Goal: Task Accomplishment & Management: Use online tool/utility

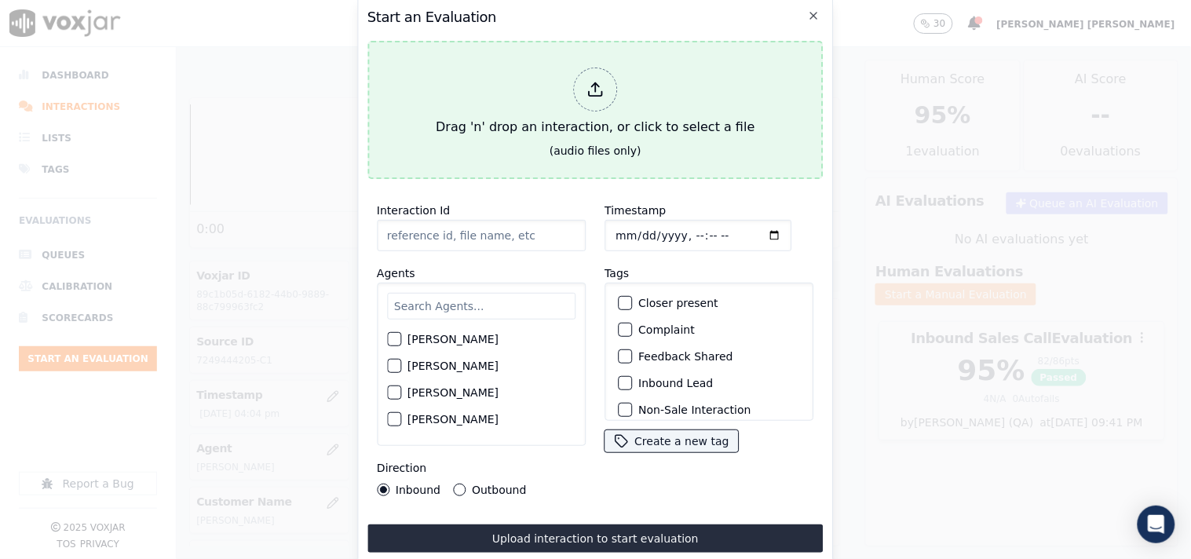
click at [597, 120] on div "Drag 'n' drop an interaction, or click to select a file" at bounding box center [594, 102] width 331 height 82
click at [592, 82] on icon at bounding box center [594, 89] width 17 height 17
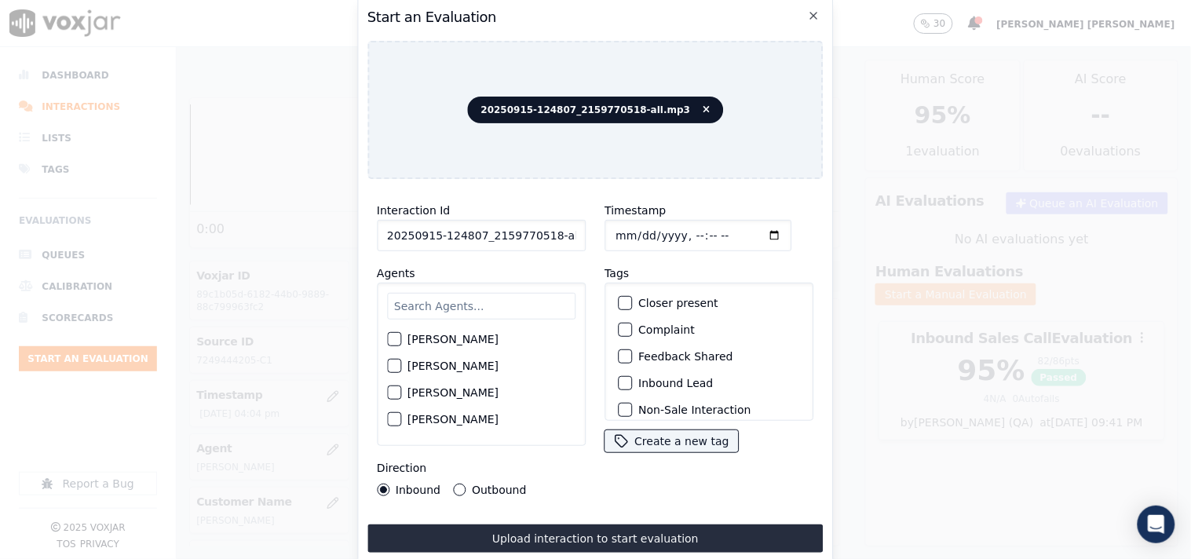
scroll to position [0, 9]
drag, startPoint x: 543, startPoint y: 232, endPoint x: 634, endPoint y: 229, distance: 90.3
click at [634, 229] on div "Interaction Id 20250915-124807_2159770518-all.mp3 Agents [PERSON_NAME] [PERSON_…" at bounding box center [595, 349] width 456 height 314
click at [685, 97] on span "20250915-124807_2159770518-all.mp3" at bounding box center [596, 110] width 256 height 27
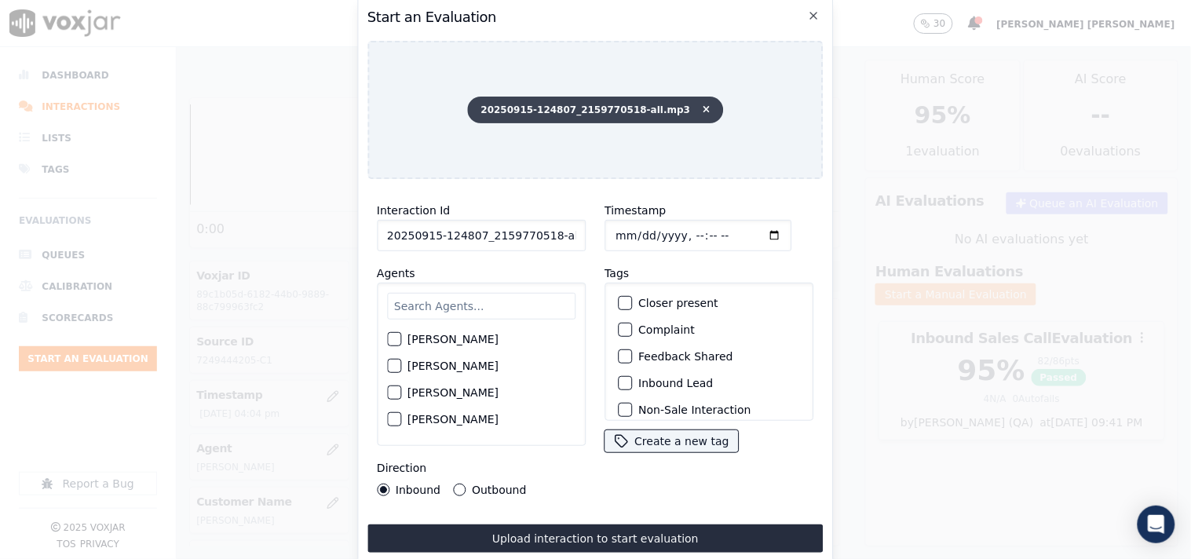
click at [703, 105] on icon at bounding box center [706, 109] width 7 height 9
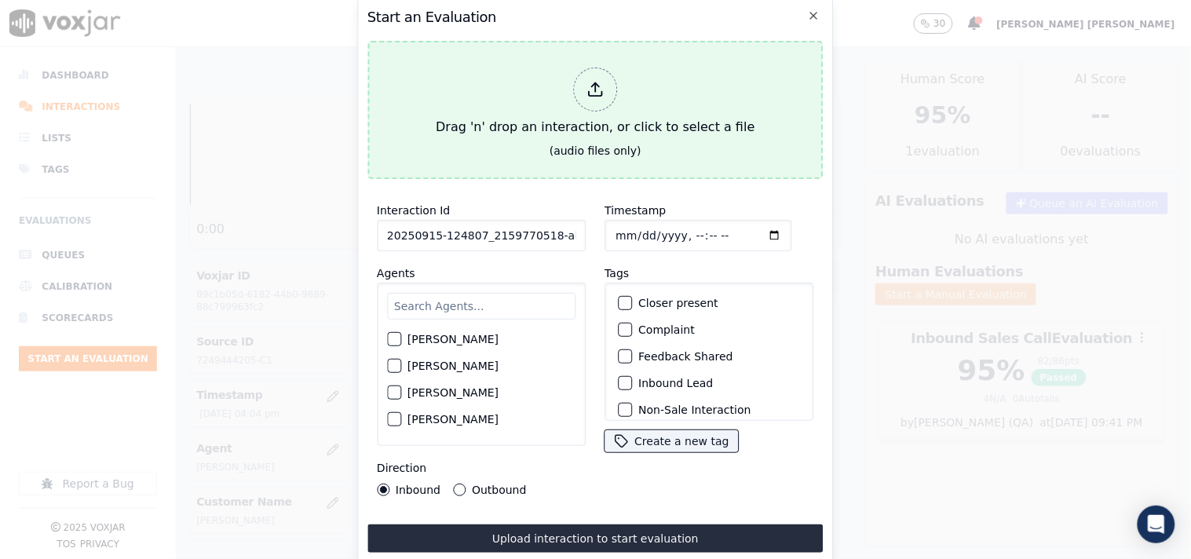
click at [594, 81] on icon at bounding box center [594, 89] width 17 height 17
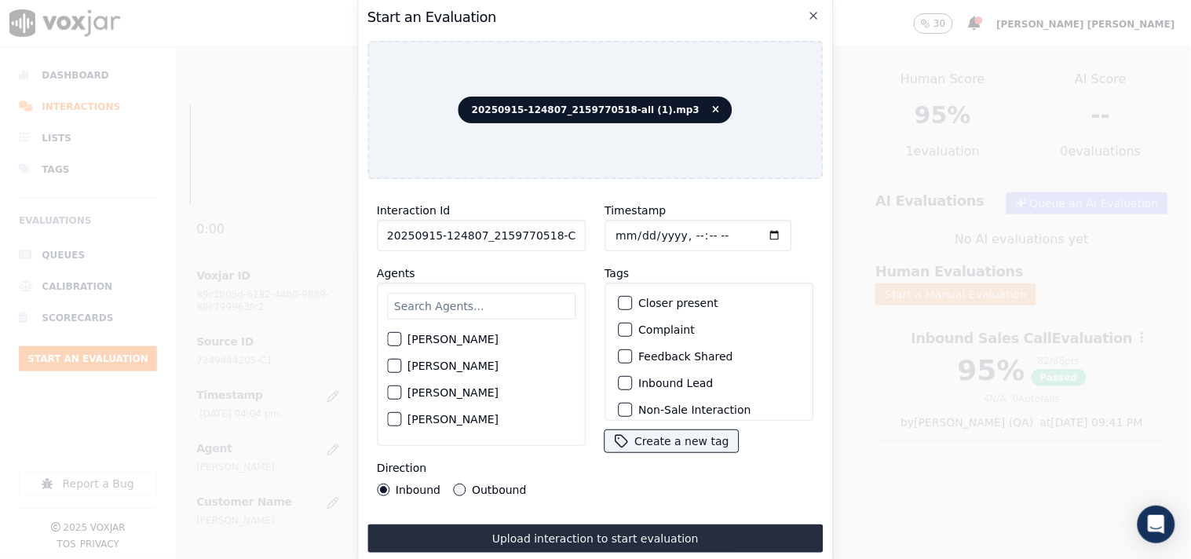
type input "20250915-124807_2159770518-C1"
click at [615, 220] on input "Timestamp" at bounding box center [697, 235] width 187 height 31
click at [644, 264] on div "Tags Closer present Complaint Feedback Shared Inbound Lead Non-Sale Interaction…" at bounding box center [708, 359] width 209 height 190
click at [621, 225] on input "Timestamp" at bounding box center [697, 235] width 187 height 31
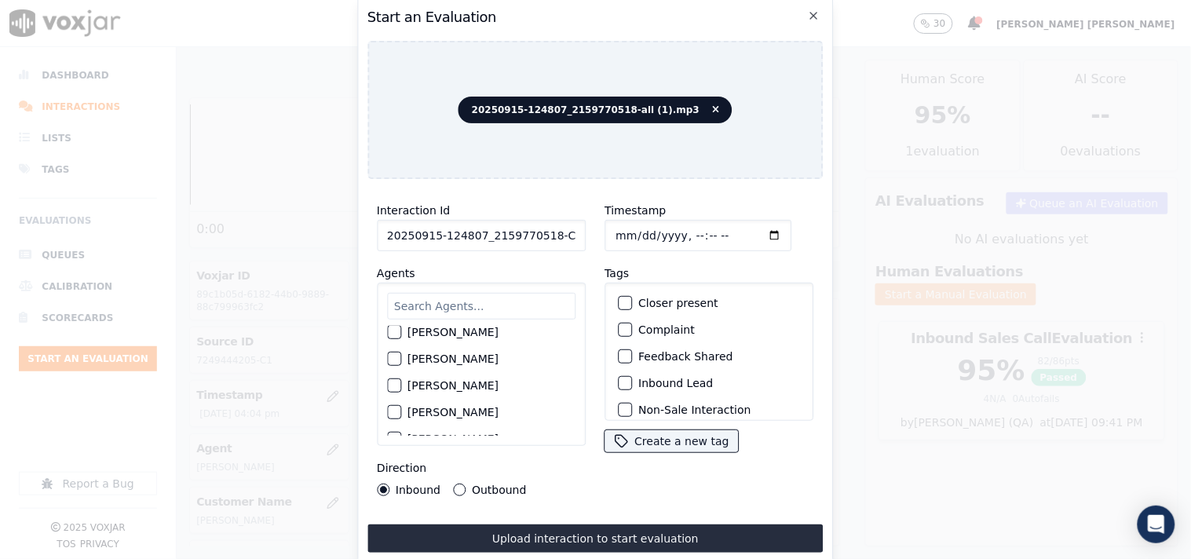
click at [615, 226] on input "Timestamp" at bounding box center [697, 235] width 187 height 31
click at [573, 253] on div "Interaction Id 20250915-124807_2159770518-C1 Agents [PERSON_NAME] [PERSON_NAME]…" at bounding box center [481, 349] width 228 height 314
click at [493, 301] on input "text" at bounding box center [481, 306] width 188 height 27
click at [615, 229] on input "Timestamp" at bounding box center [697, 235] width 187 height 31
type input "[DATE]T17:37"
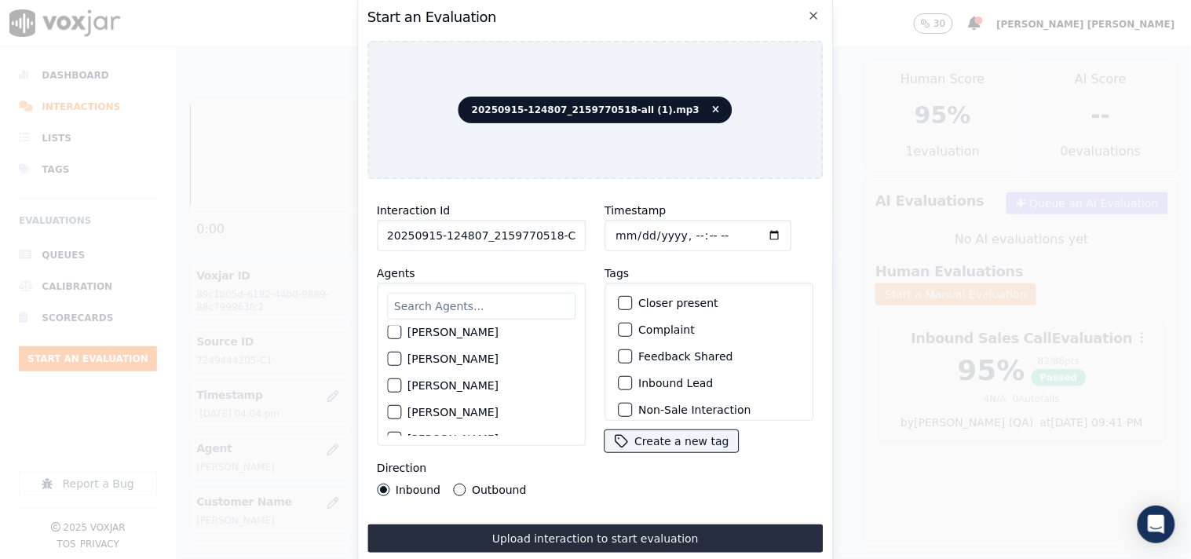
click at [529, 276] on div "Agents [PERSON_NAME] [PERSON_NAME] [PERSON_NAME] [PERSON_NAME] [PERSON_NAME] [P…" at bounding box center [481, 355] width 209 height 182
click at [500, 298] on input "text" at bounding box center [481, 306] width 188 height 27
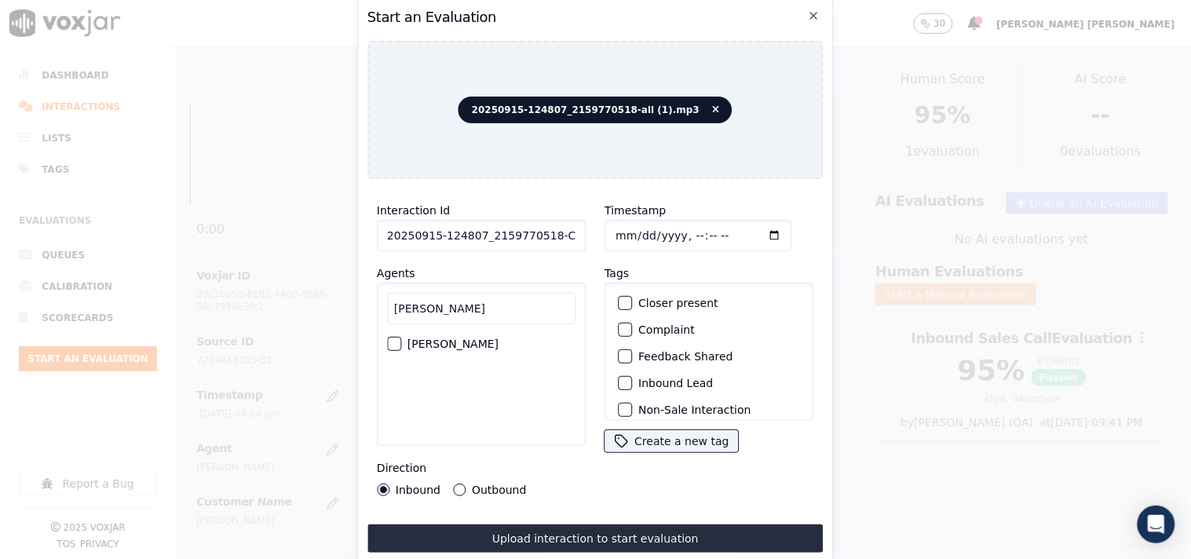
type input "[PERSON_NAME]"
click at [447, 338] on label "[PERSON_NAME]" at bounding box center [452, 343] width 91 height 11
click at [401, 337] on button "[PERSON_NAME]" at bounding box center [394, 344] width 14 height 14
click at [672, 378] on label "Inbound Lead" at bounding box center [675, 383] width 75 height 11
click at [632, 376] on button "Inbound Lead" at bounding box center [625, 383] width 14 height 14
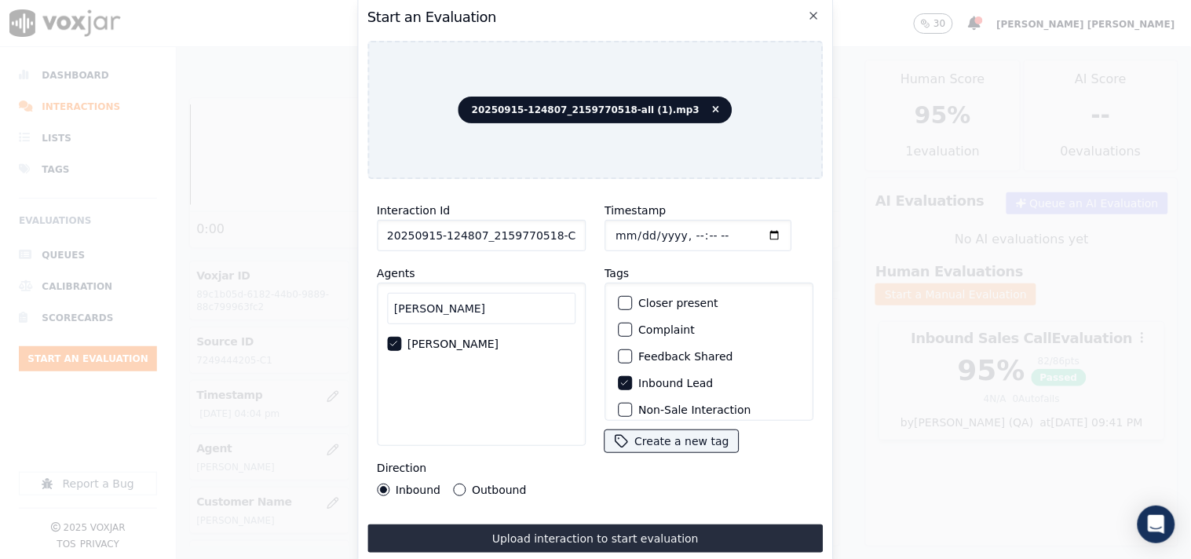
scroll to position [138, 0]
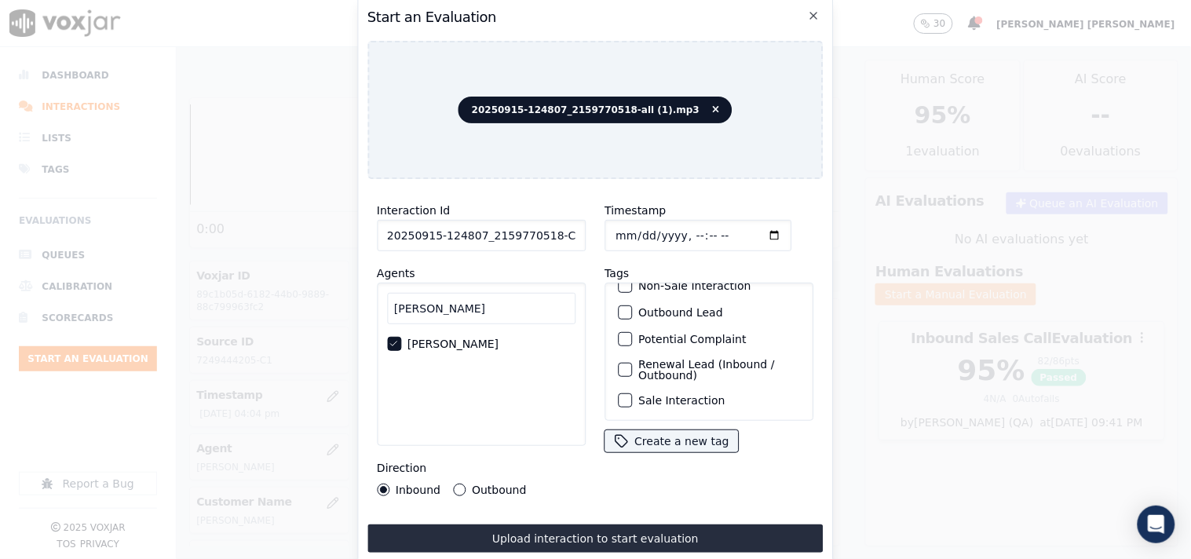
click at [670, 395] on label "Sale Interaction" at bounding box center [681, 400] width 86 height 11
click at [632, 393] on button "Sale Interaction" at bounding box center [625, 400] width 14 height 14
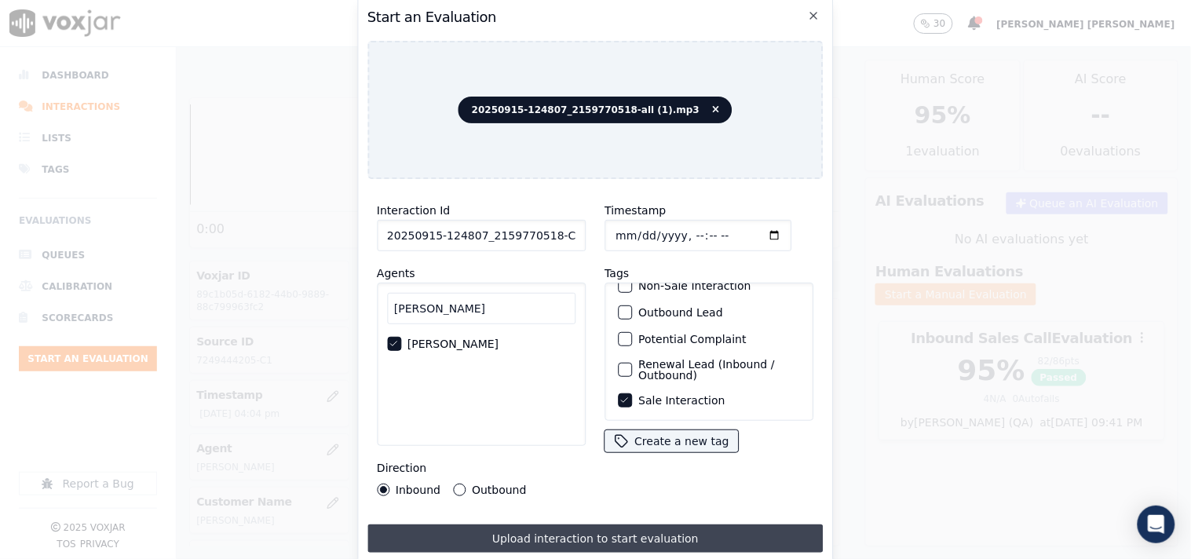
click at [537, 527] on button "Upload interaction to start evaluation" at bounding box center [595, 538] width 456 height 28
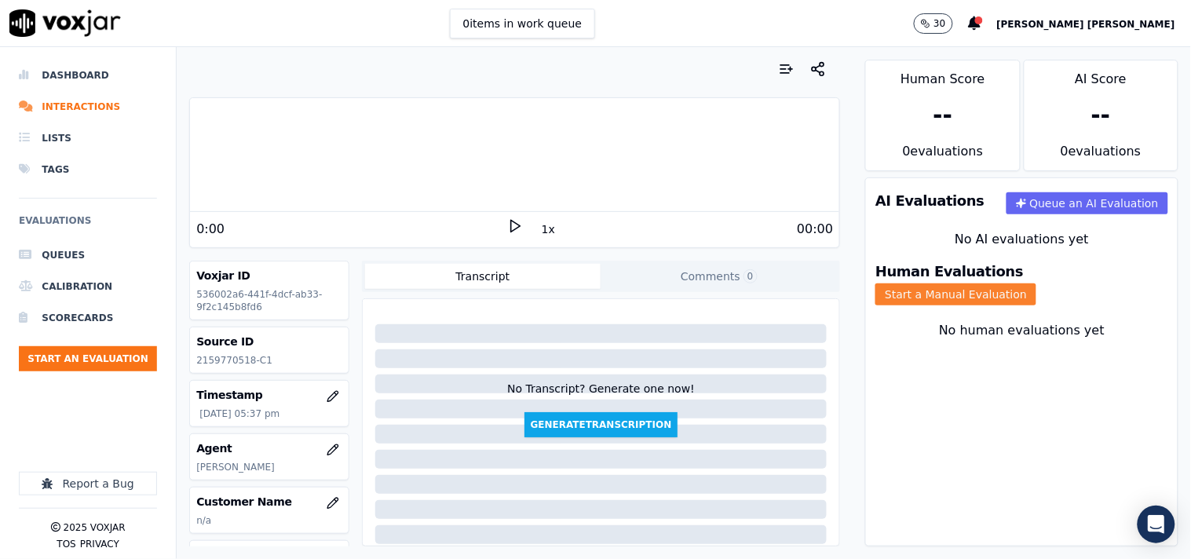
click at [1036, 287] on button "Start a Manual Evaluation" at bounding box center [955, 294] width 161 height 22
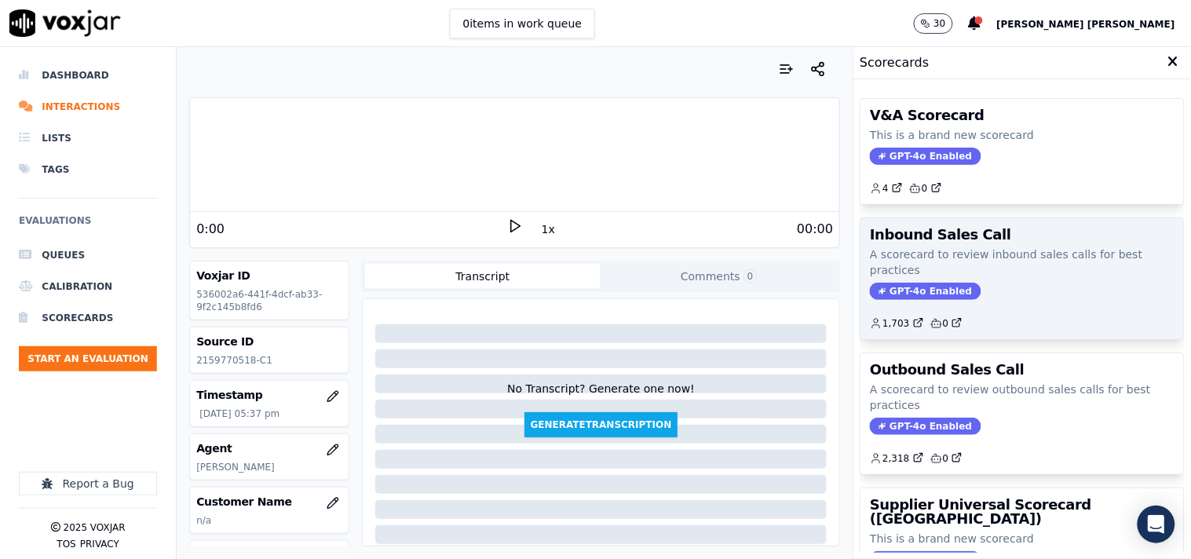
click at [917, 290] on span "GPT-4o Enabled" at bounding box center [925, 291] width 111 height 17
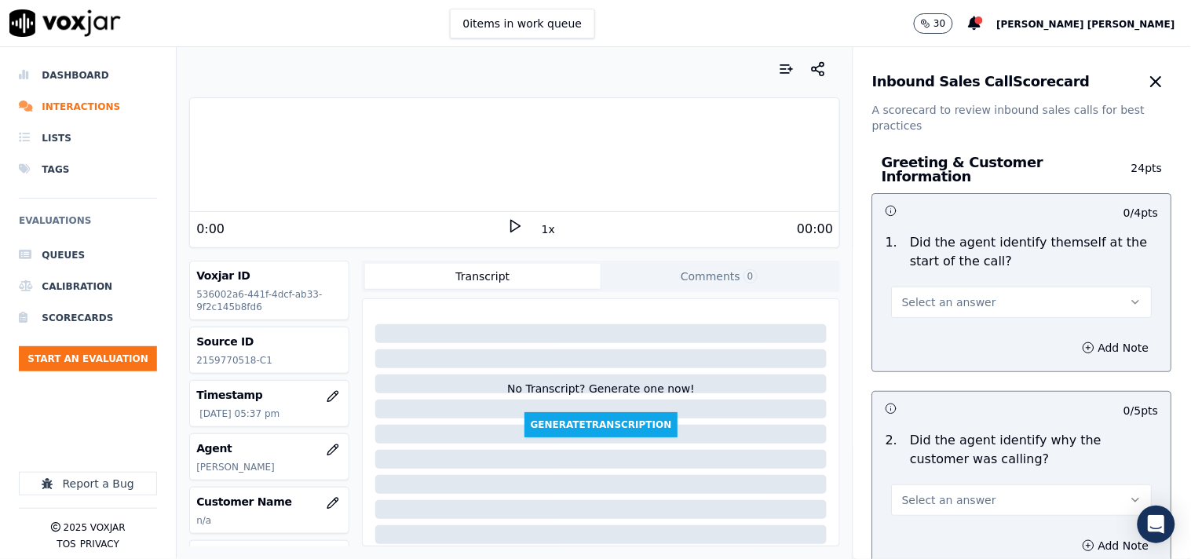
click at [930, 297] on span "Select an answer" at bounding box center [949, 302] width 94 height 16
click at [929, 331] on div "Yes" at bounding box center [994, 329] width 231 height 25
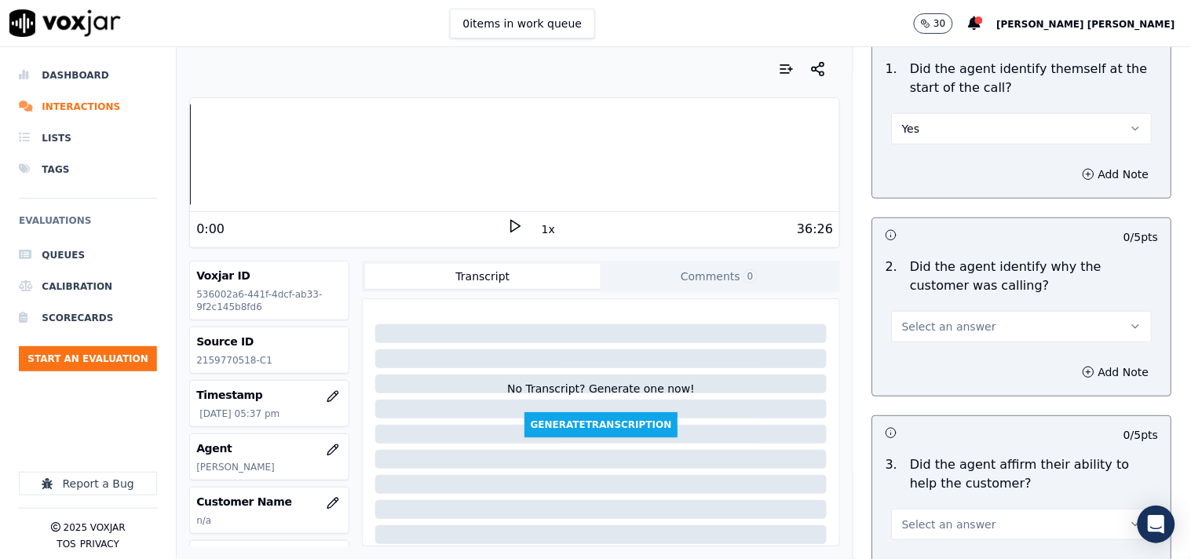
click at [945, 323] on span "Select an answer" at bounding box center [949, 327] width 94 height 16
click at [937, 361] on div "Yes" at bounding box center [994, 353] width 231 height 25
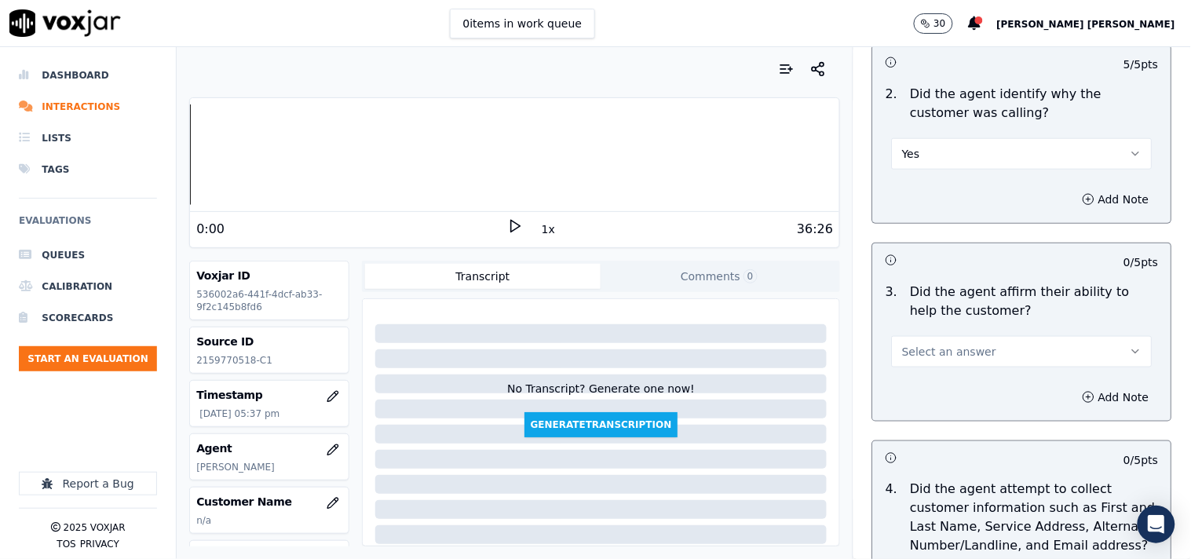
scroll to position [349, 0]
click at [937, 371] on div "Add Note" at bounding box center [1022, 394] width 298 height 47
click at [943, 334] on button "Select an answer" at bounding box center [1022, 349] width 261 height 31
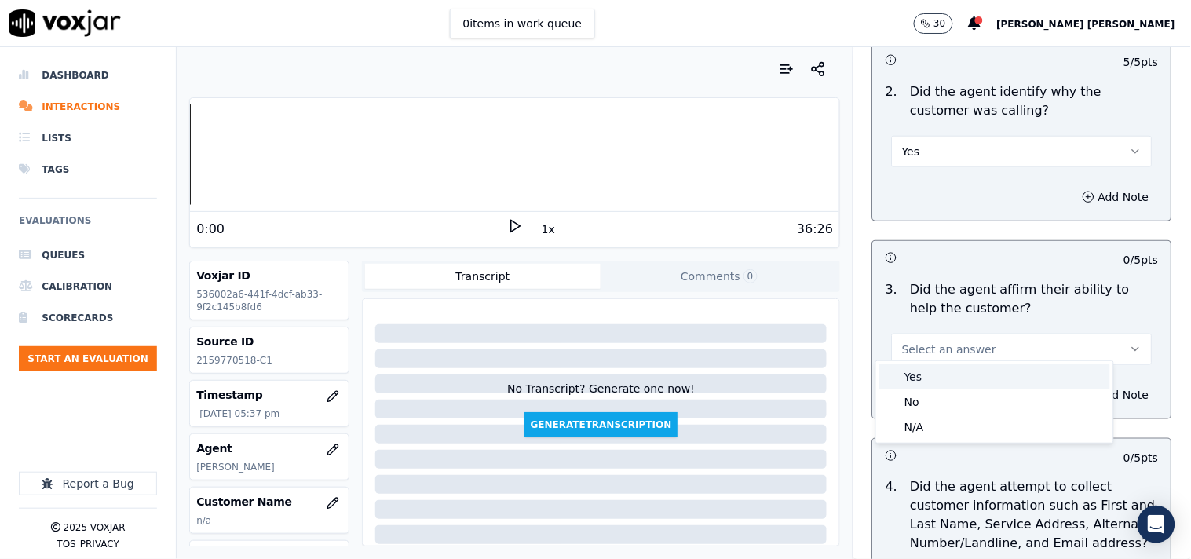
click at [935, 365] on div "Yes" at bounding box center [994, 376] width 231 height 25
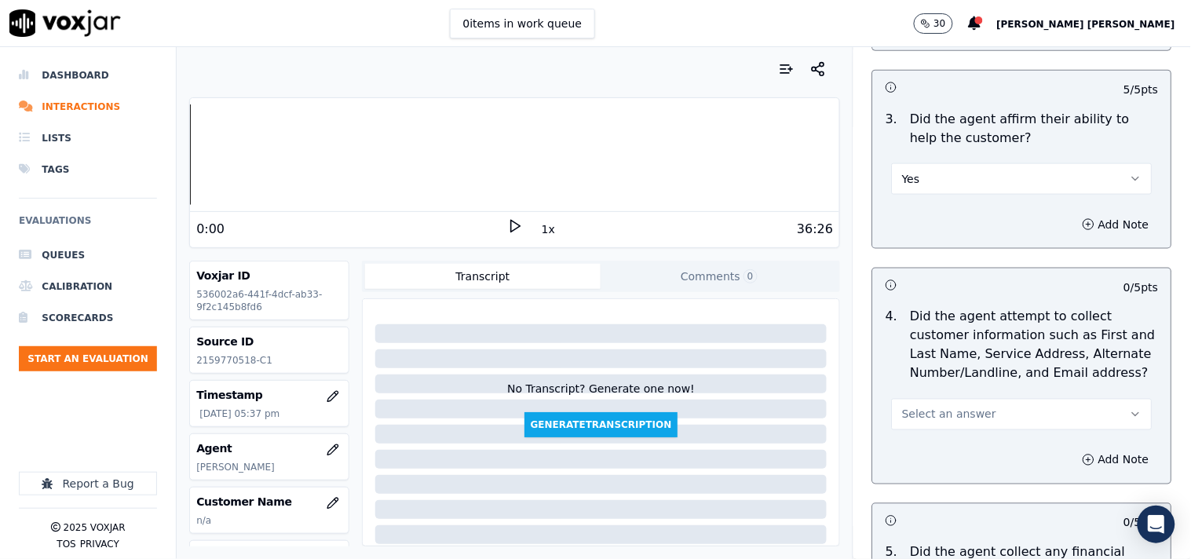
scroll to position [523, 0]
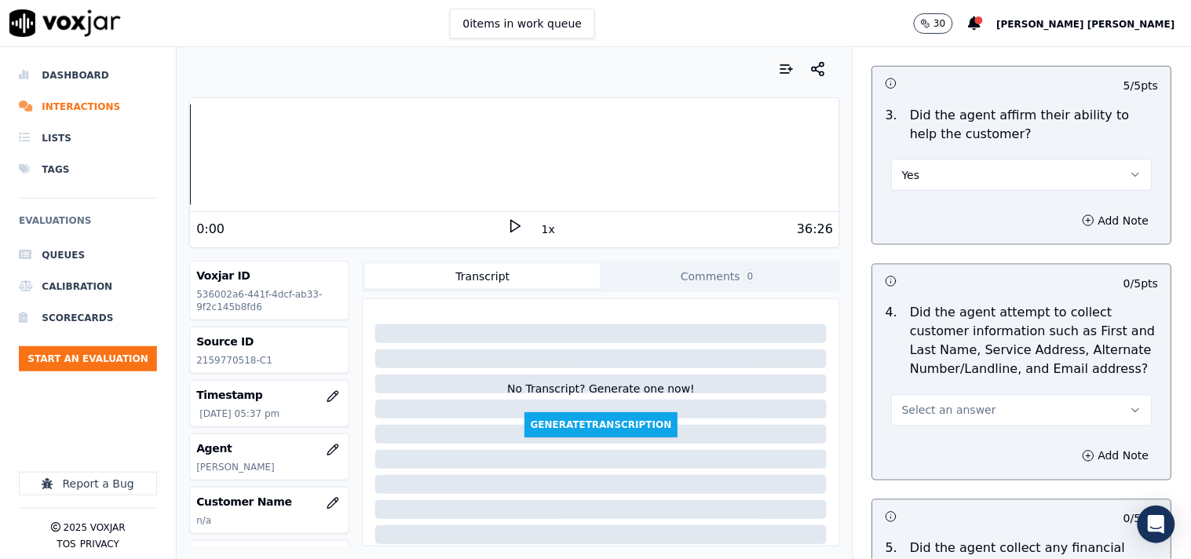
click at [942, 395] on button "Select an answer" at bounding box center [1022, 410] width 261 height 31
click at [930, 436] on div "Yes" at bounding box center [994, 437] width 231 height 25
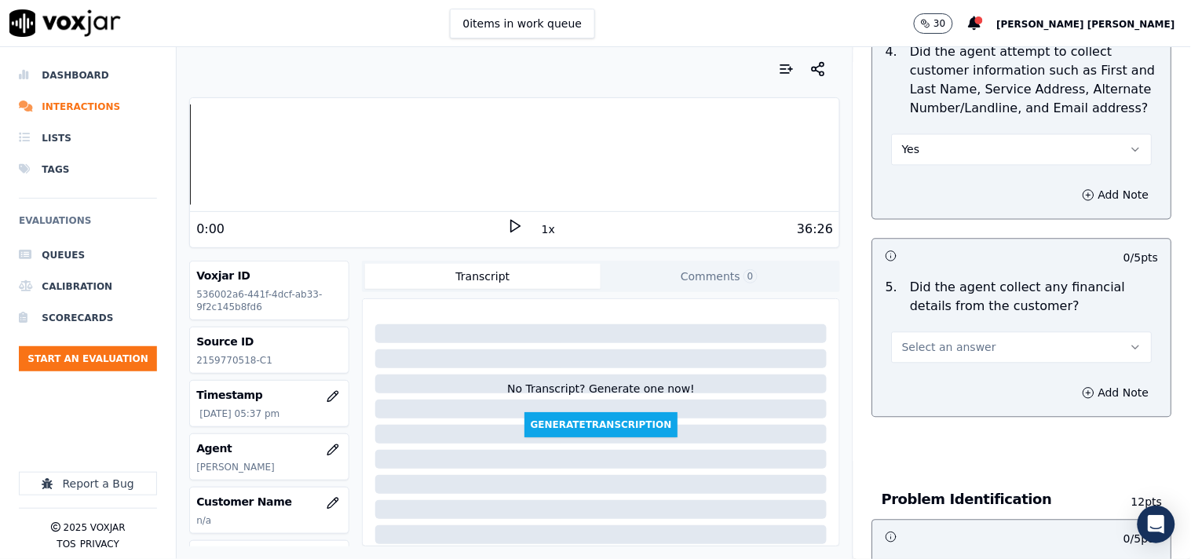
scroll to position [785, 0]
click at [958, 338] on span "Select an answer" at bounding box center [949, 346] width 94 height 16
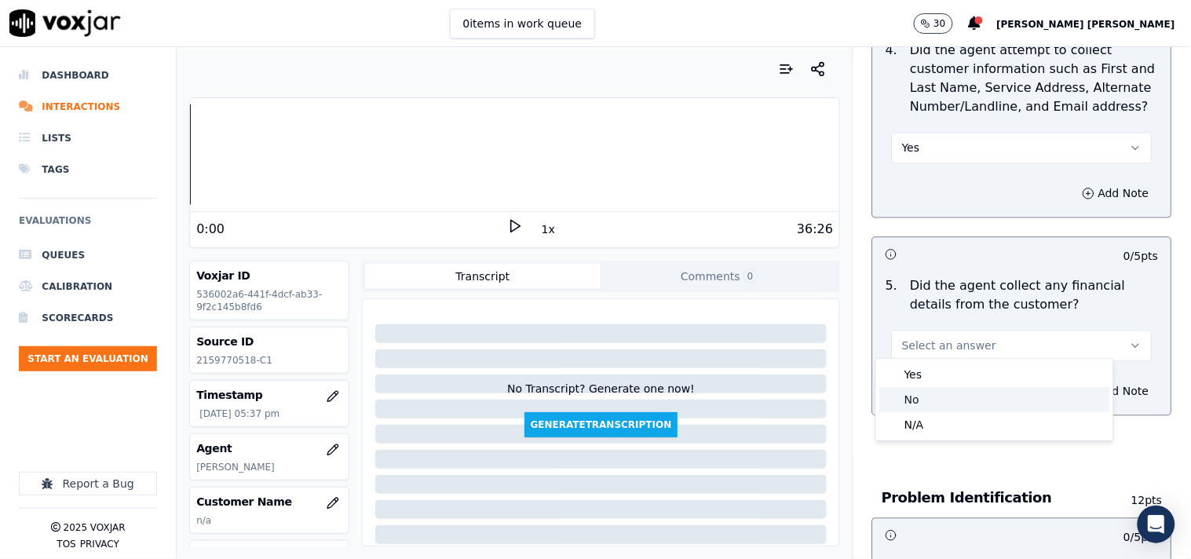
click at [953, 405] on div "No" at bounding box center [994, 399] width 231 height 25
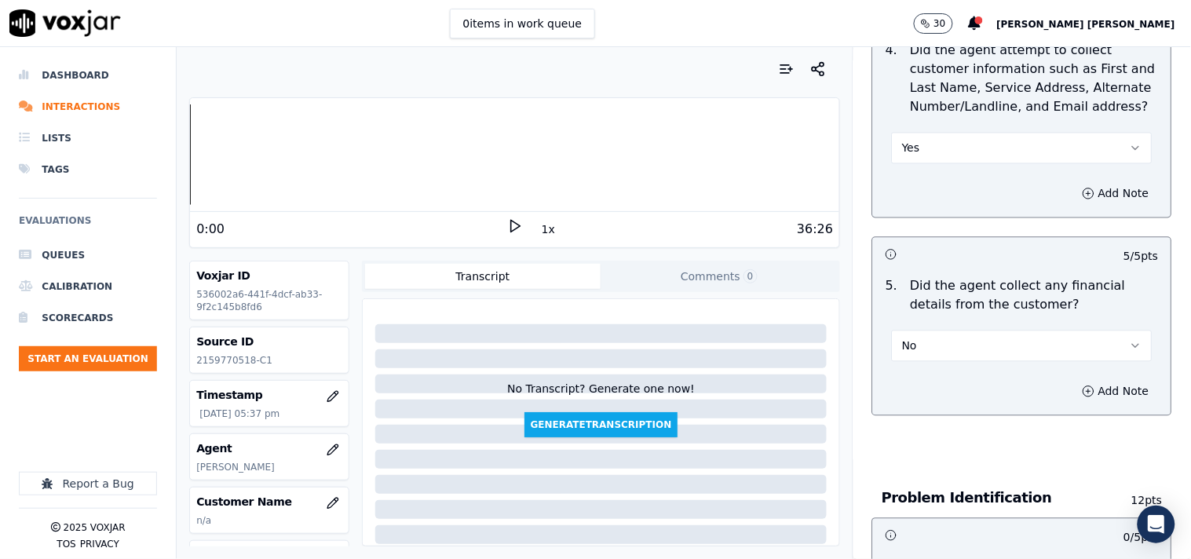
scroll to position [1221, 0]
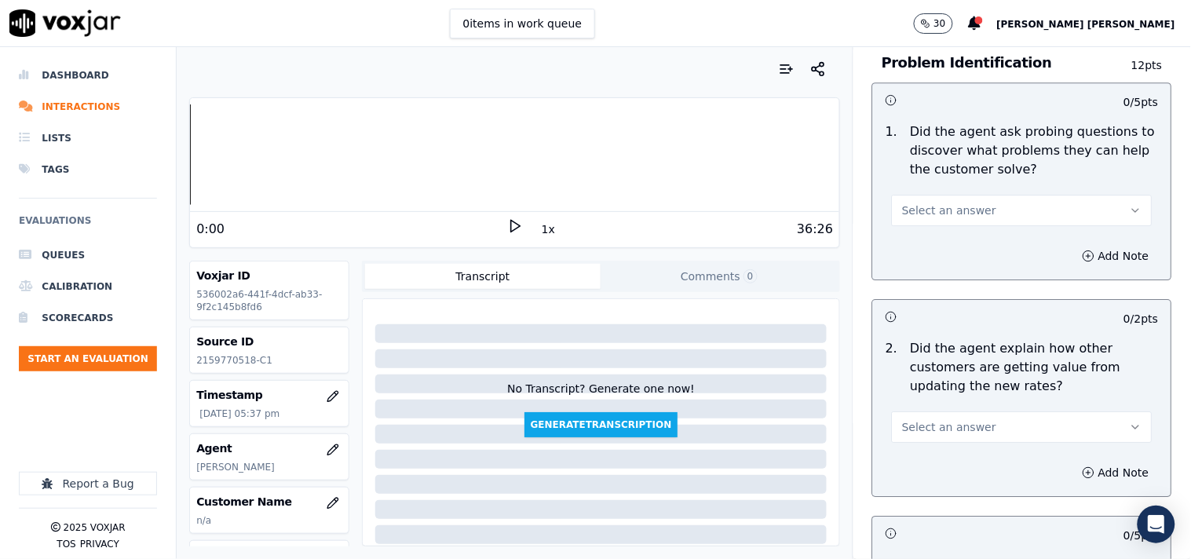
click at [967, 216] on button "Select an answer" at bounding box center [1022, 210] width 261 height 31
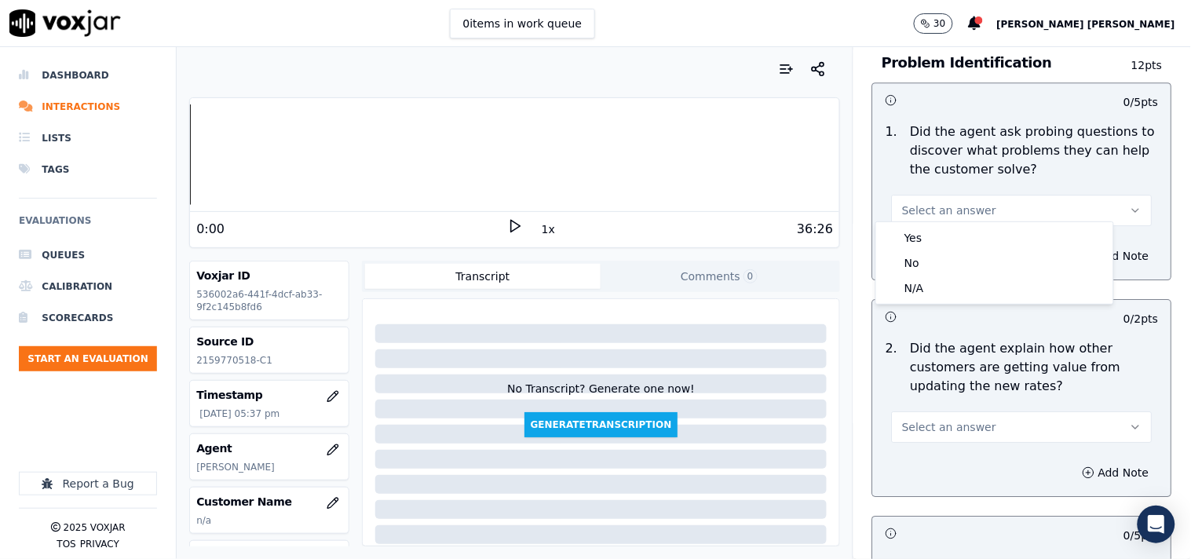
click at [967, 203] on button "Select an answer" at bounding box center [1022, 210] width 261 height 31
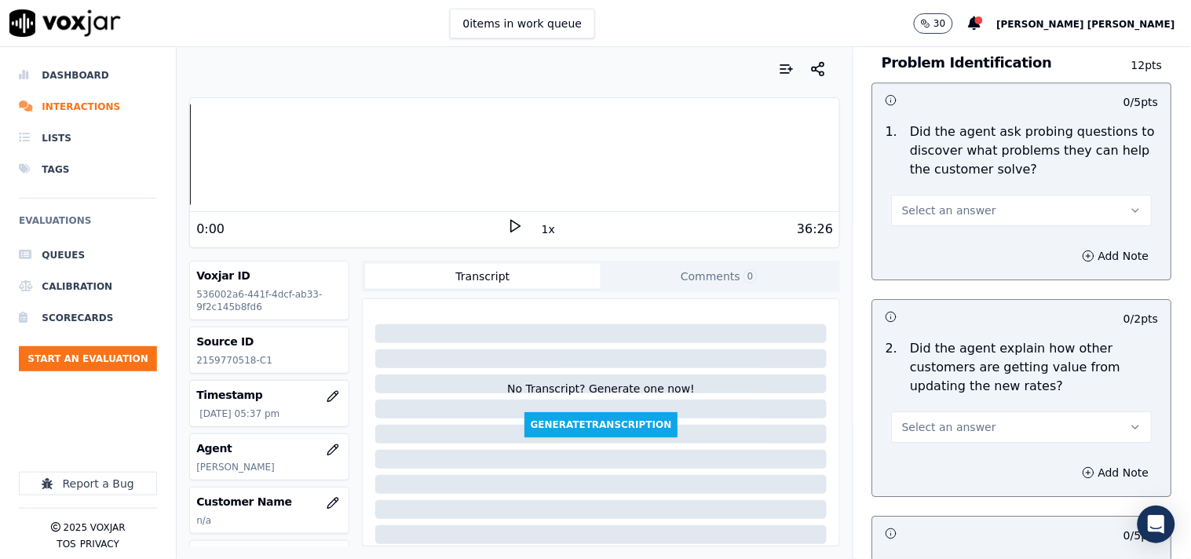
click at [962, 214] on button "Select an answer" at bounding box center [1022, 210] width 261 height 31
click at [950, 236] on div "Yes" at bounding box center [994, 237] width 231 height 25
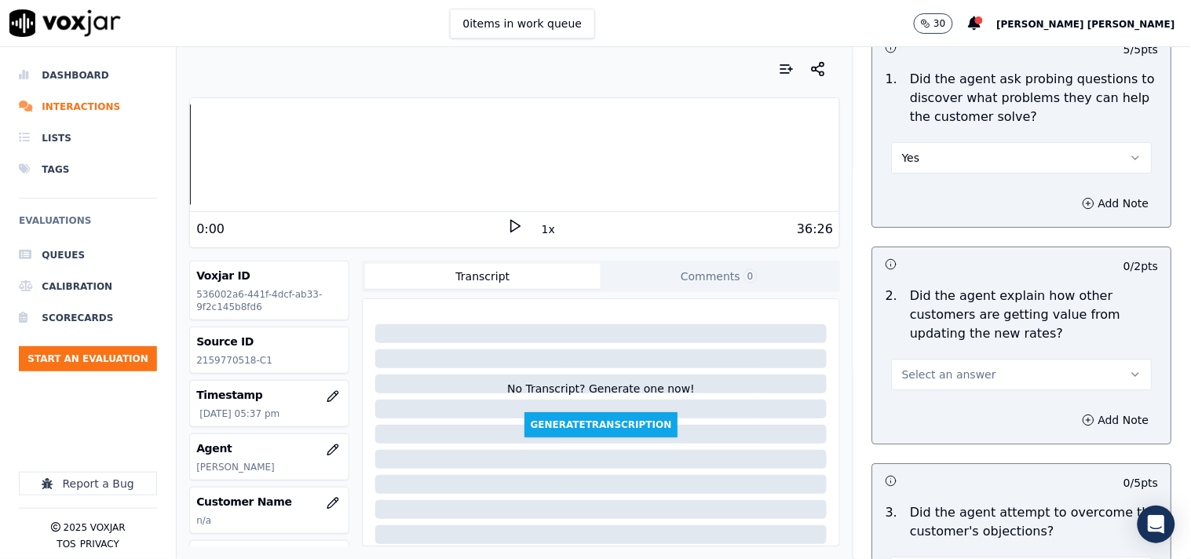
scroll to position [1308, 0]
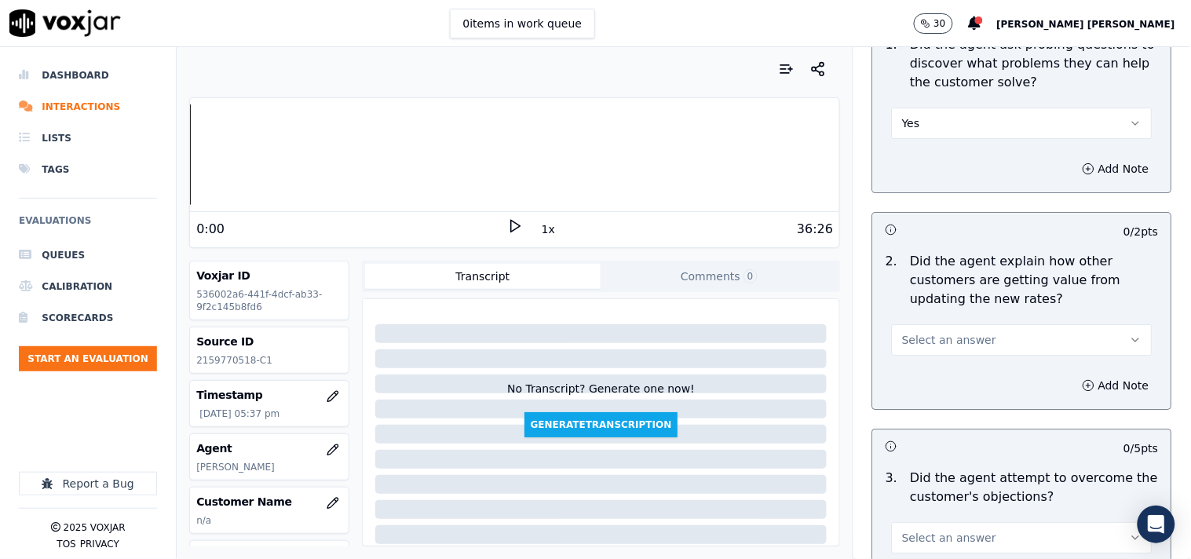
click at [932, 332] on span "Select an answer" at bounding box center [949, 340] width 94 height 16
click at [931, 400] on div "No" at bounding box center [994, 392] width 231 height 25
click at [931, 407] on div "5 / 5 pts 1 . Did the agent ask probing questions to discover what problems the…" at bounding box center [1022, 301] width 300 height 612
click at [937, 324] on button "No" at bounding box center [1022, 339] width 261 height 31
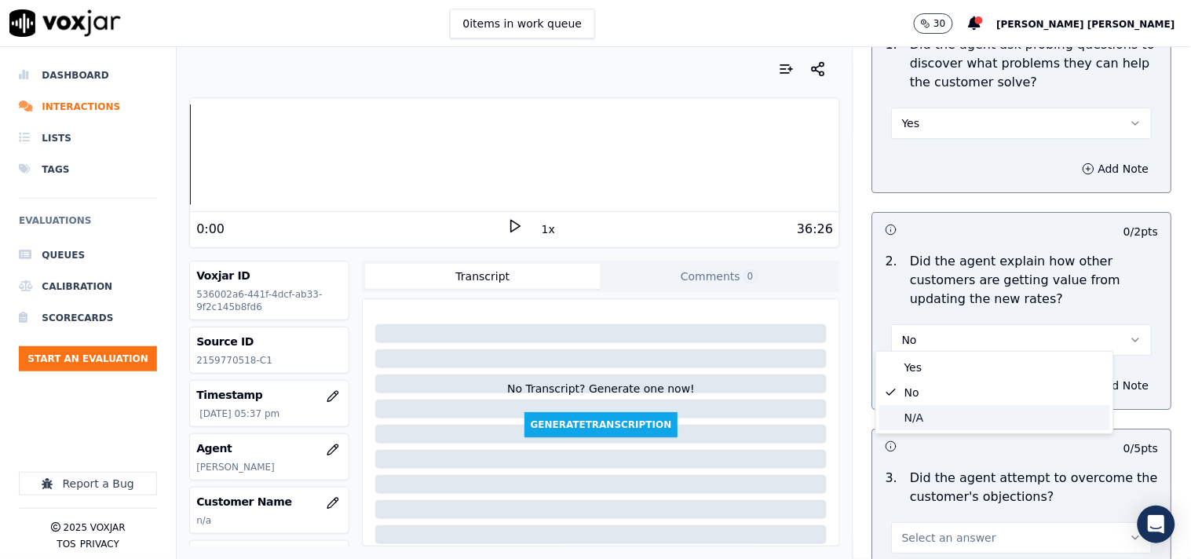
click at [905, 422] on div "N/A" at bounding box center [994, 417] width 231 height 25
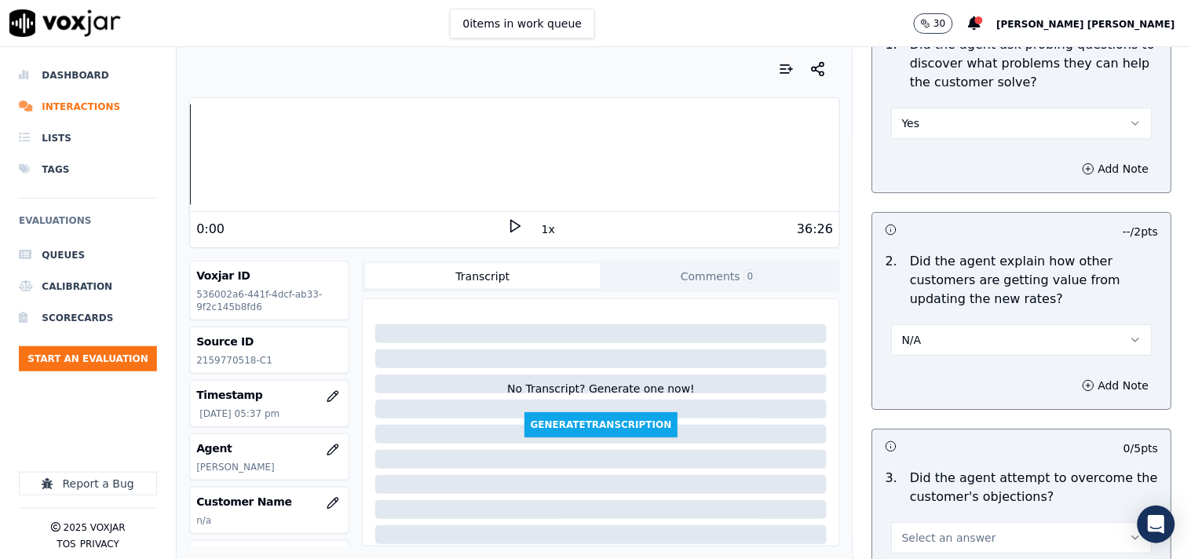
scroll to position [1395, 0]
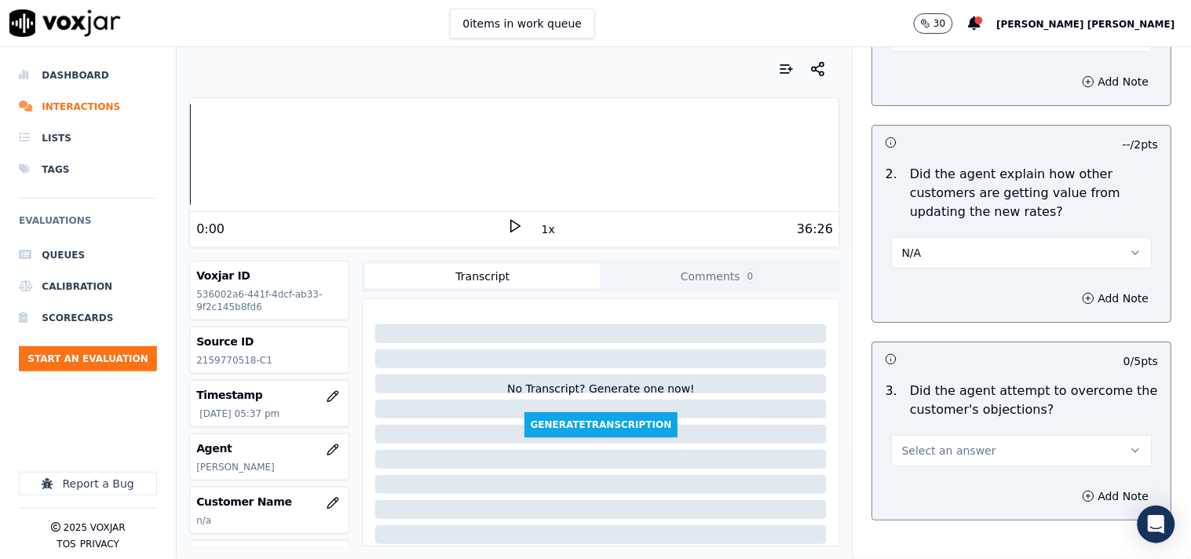
click at [940, 443] on span "Select an answer" at bounding box center [949, 451] width 94 height 16
click at [911, 466] on div "Yes" at bounding box center [994, 478] width 231 height 25
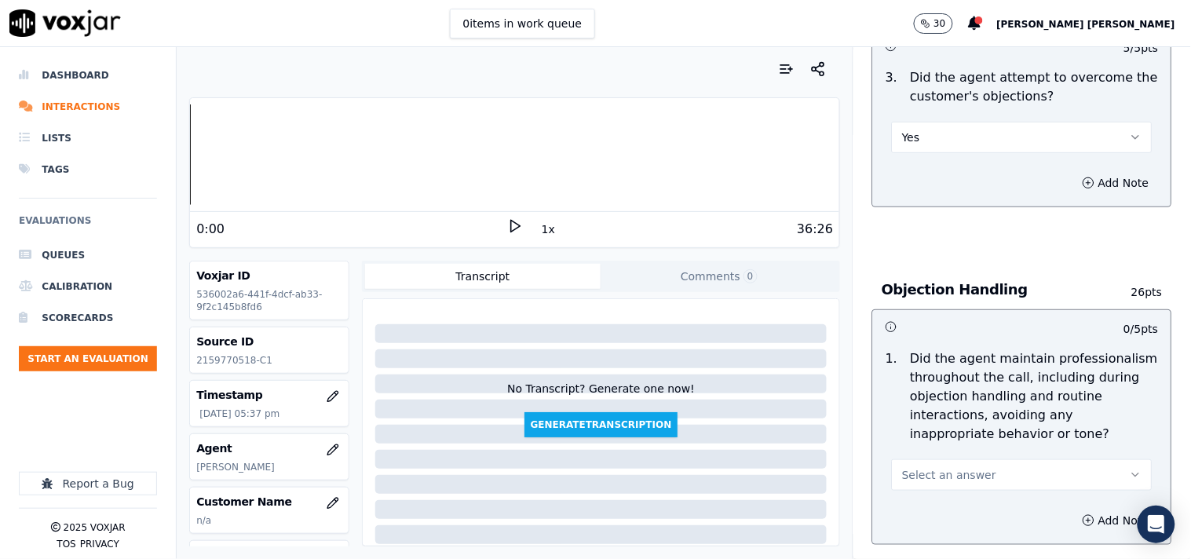
scroll to position [1744, 0]
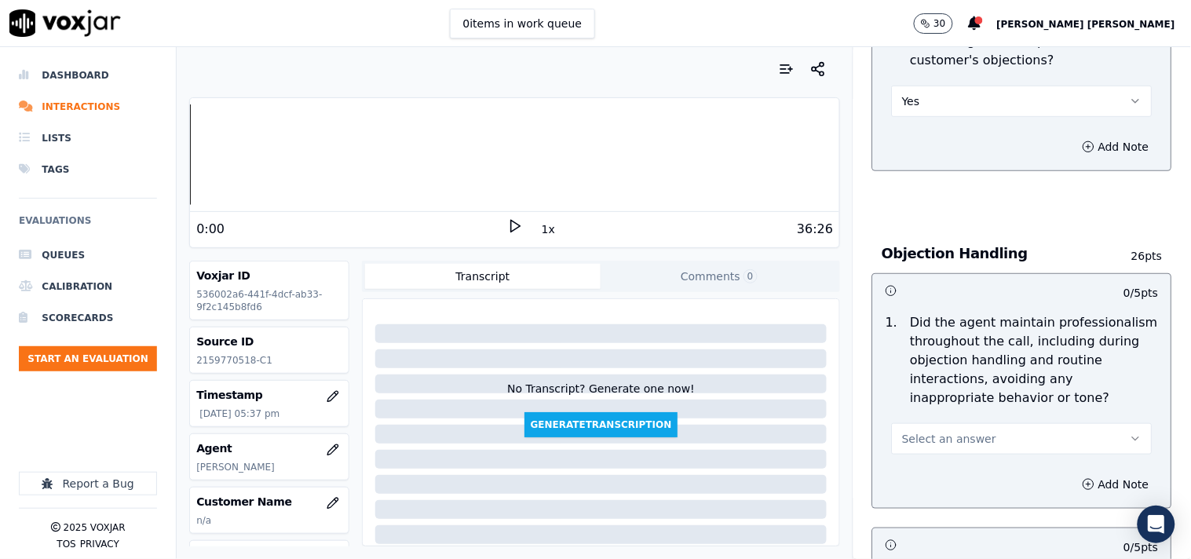
click at [920, 450] on div "1 . Did the agent maintain professionalism throughout the call, including durin…" at bounding box center [1022, 384] width 298 height 154
click at [920, 438] on span "Select an answer" at bounding box center [949, 439] width 94 height 16
drag, startPoint x: 913, startPoint y: 451, endPoint x: 912, endPoint y: 460, distance: 9.5
click at [912, 460] on div "Yes No N/A" at bounding box center [994, 492] width 237 height 82
click at [912, 460] on div "Yes" at bounding box center [994, 467] width 231 height 25
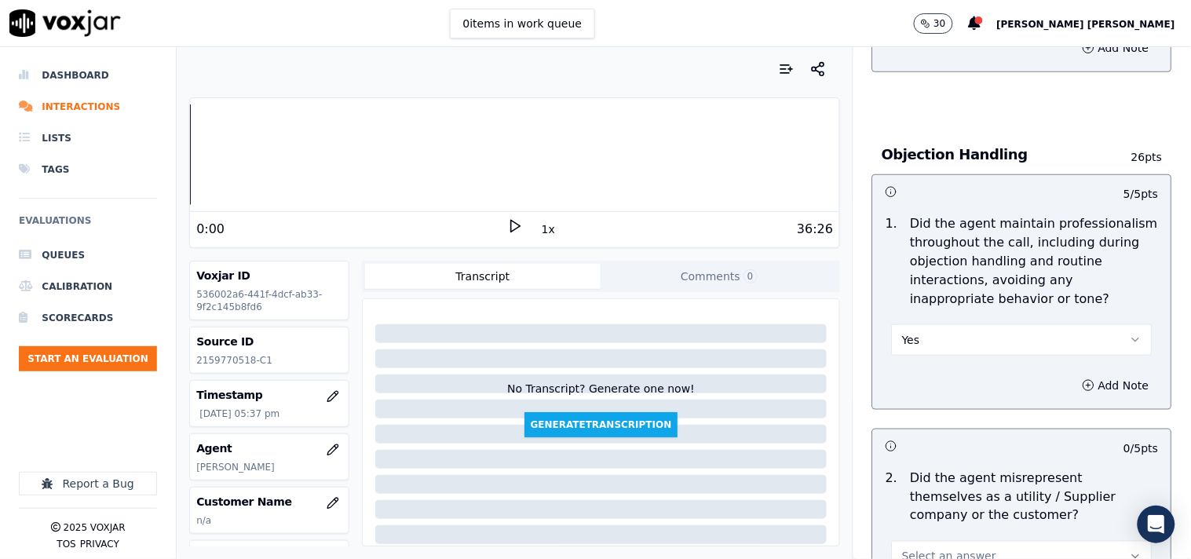
scroll to position [2006, 0]
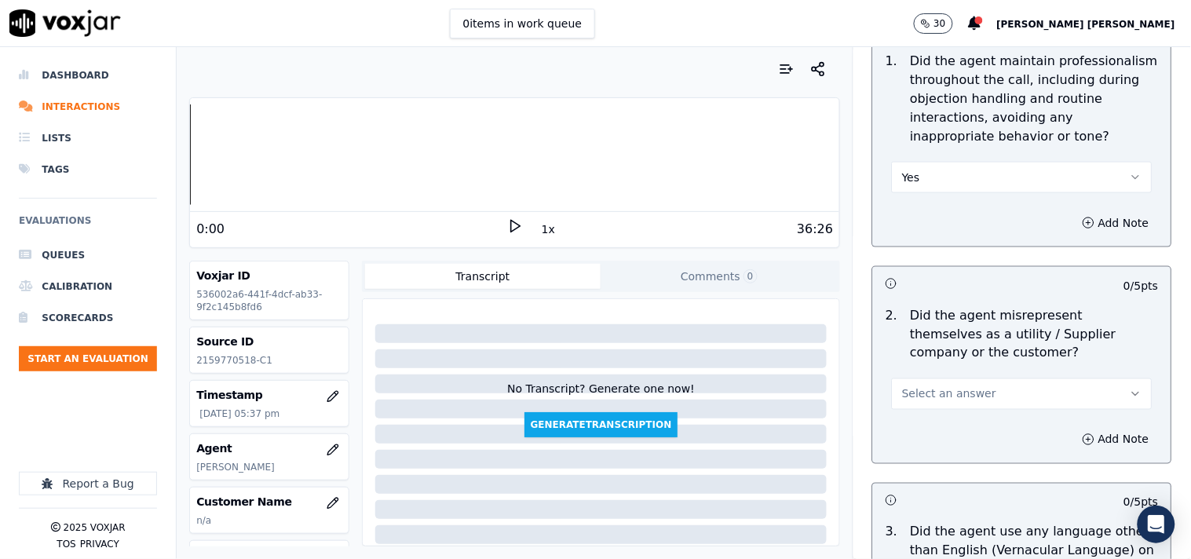
click at [924, 404] on div "2 . Did the agent misrepresent themselves as a utility / Supplier company or th…" at bounding box center [1022, 358] width 298 height 116
click at [925, 393] on span "Select an answer" at bounding box center [949, 394] width 94 height 16
click at [937, 451] on div "No" at bounding box center [994, 447] width 231 height 25
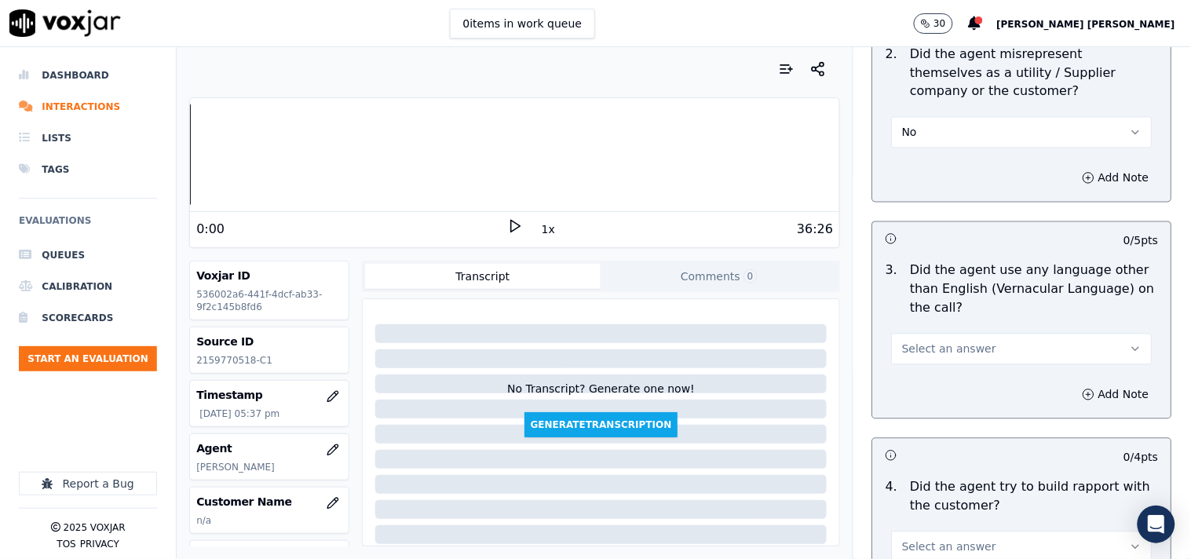
click at [954, 341] on span "Select an answer" at bounding box center [949, 349] width 94 height 16
click at [950, 375] on div "Yes" at bounding box center [994, 376] width 231 height 25
click at [1081, 389] on button "Add Note" at bounding box center [1116, 395] width 86 height 22
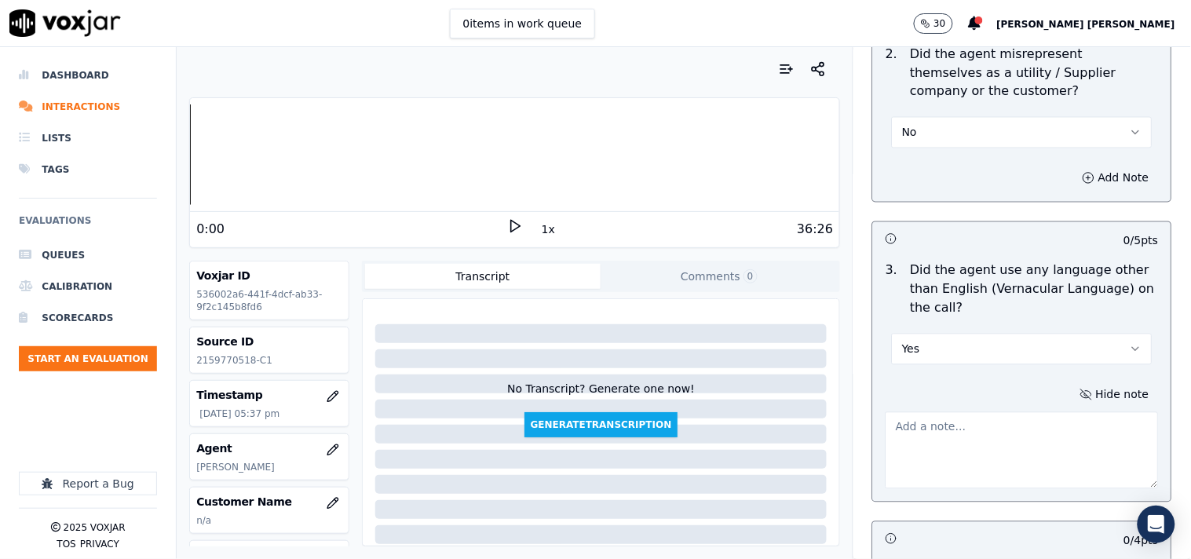
click at [1021, 412] on textarea at bounding box center [1022, 450] width 273 height 77
paste textarea "Call id-20250916-114548 @01:22 [PERSON_NAME]- After cx hang up the call,[PERSON…"
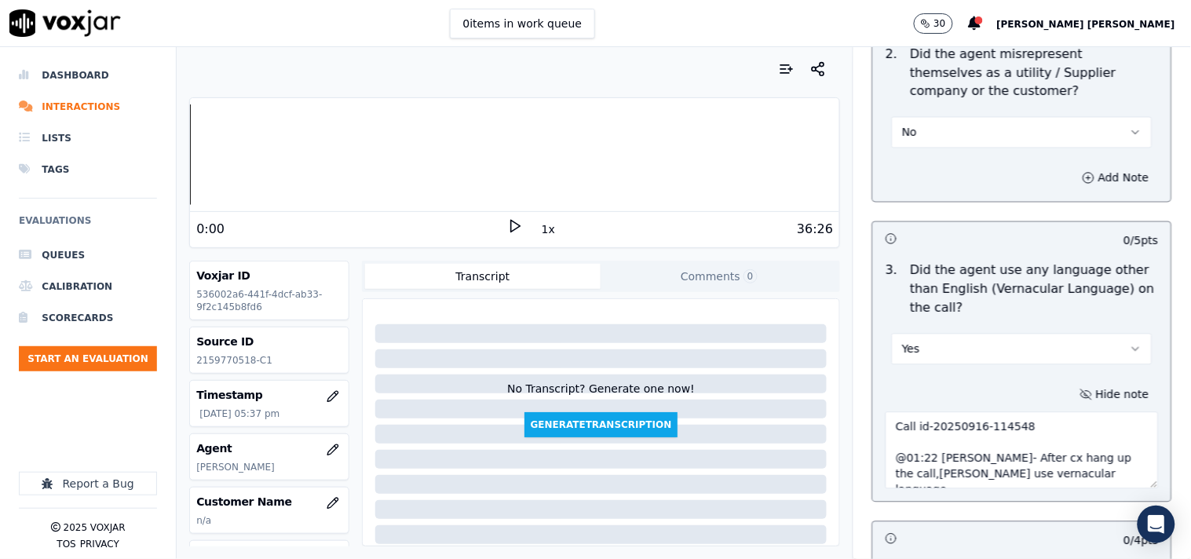
scroll to position [9, 0]
click at [1060, 445] on textarea "Call id-20250916-114548 @01:22 [PERSON_NAME]- After cx hang up the call,[PERSON…" at bounding box center [1022, 450] width 273 height 77
click at [1063, 442] on textarea "Call id-20250916-114548 @01:22 [PERSON_NAME]- After cx hang up the call,[PERSON…" at bounding box center [1022, 450] width 273 height 77
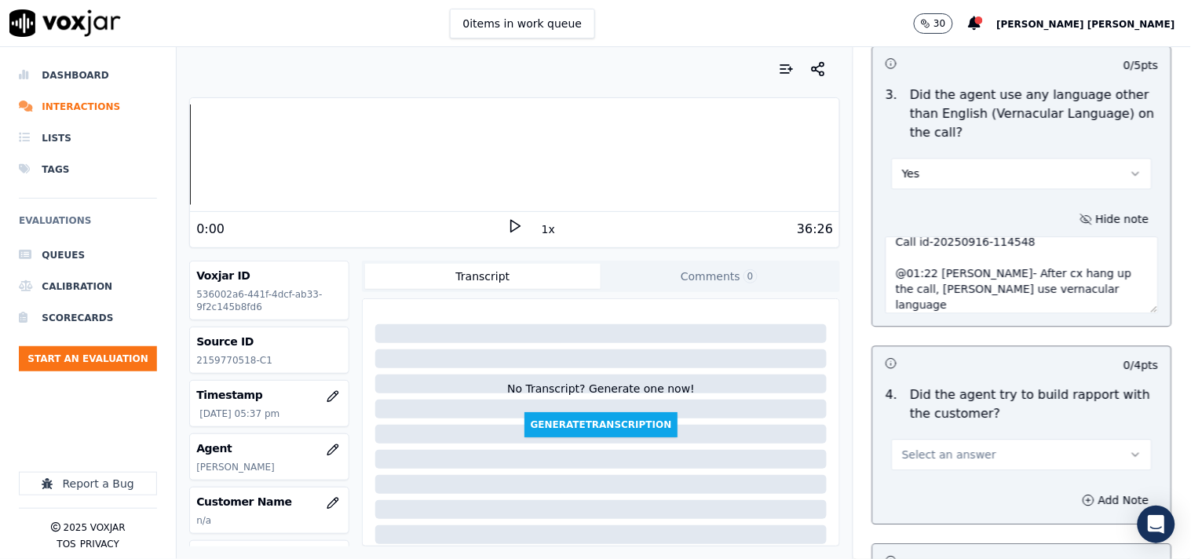
scroll to position [2529, 0]
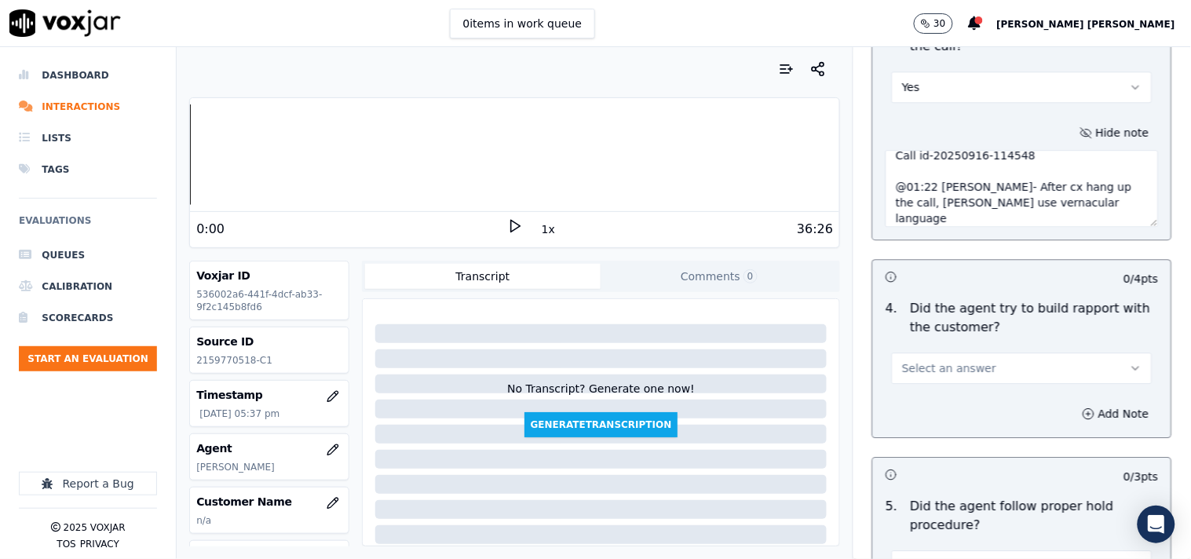
type textarea "Call id-20250916-114548 @01:22 [PERSON_NAME]- After cx hang up the call, [PERSO…"
click at [981, 354] on button "Select an answer" at bounding box center [1022, 367] width 261 height 31
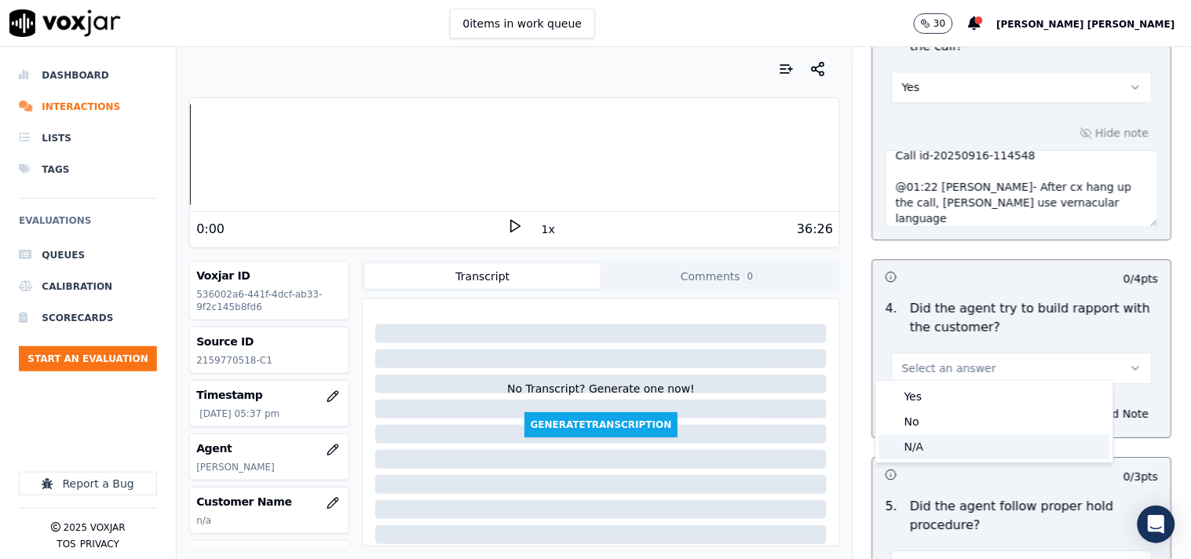
click at [935, 446] on div "N/A" at bounding box center [994, 446] width 231 height 25
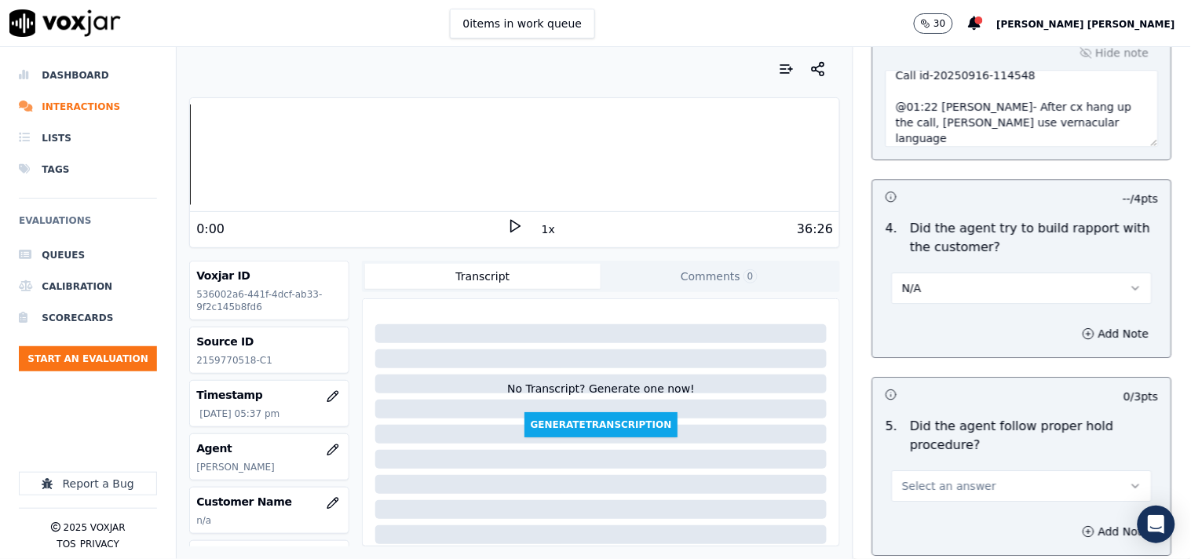
scroll to position [2704, 0]
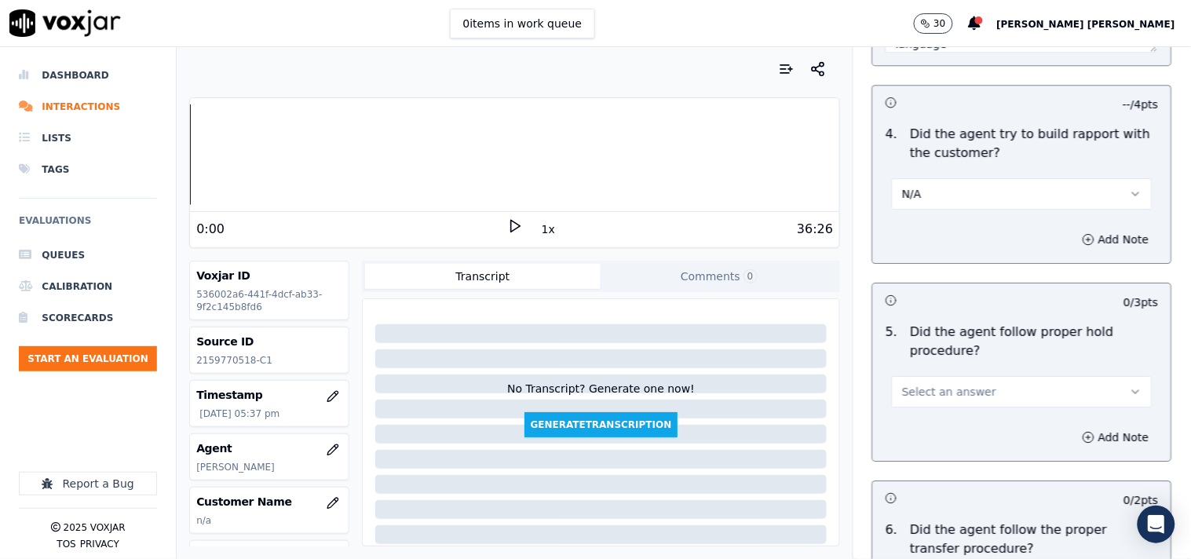
click at [962, 384] on span "Select an answer" at bounding box center [949, 392] width 94 height 16
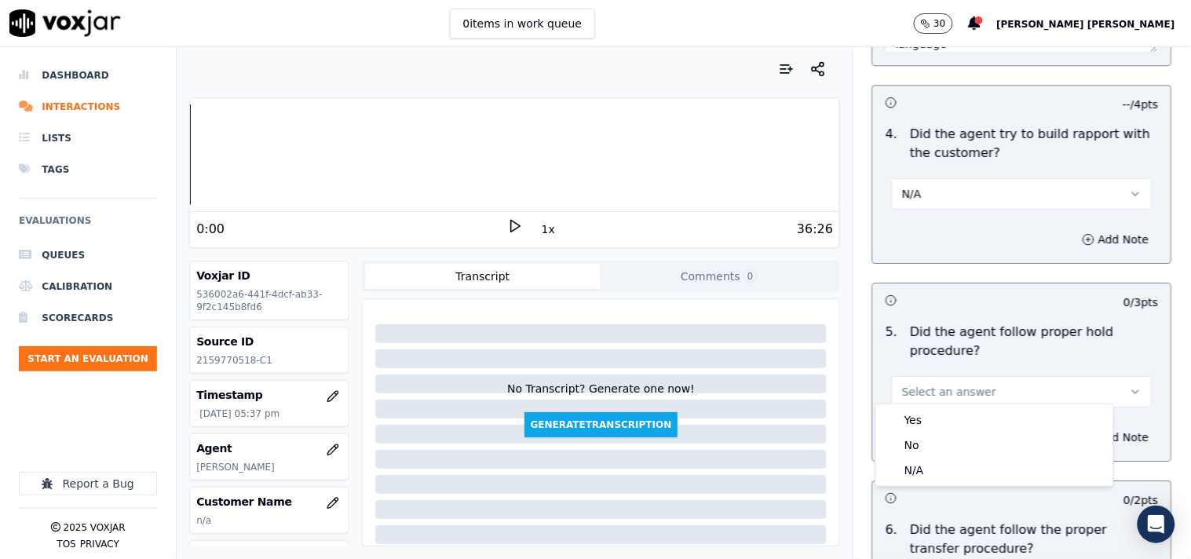
click at [953, 400] on button "Select an answer" at bounding box center [1022, 391] width 261 height 31
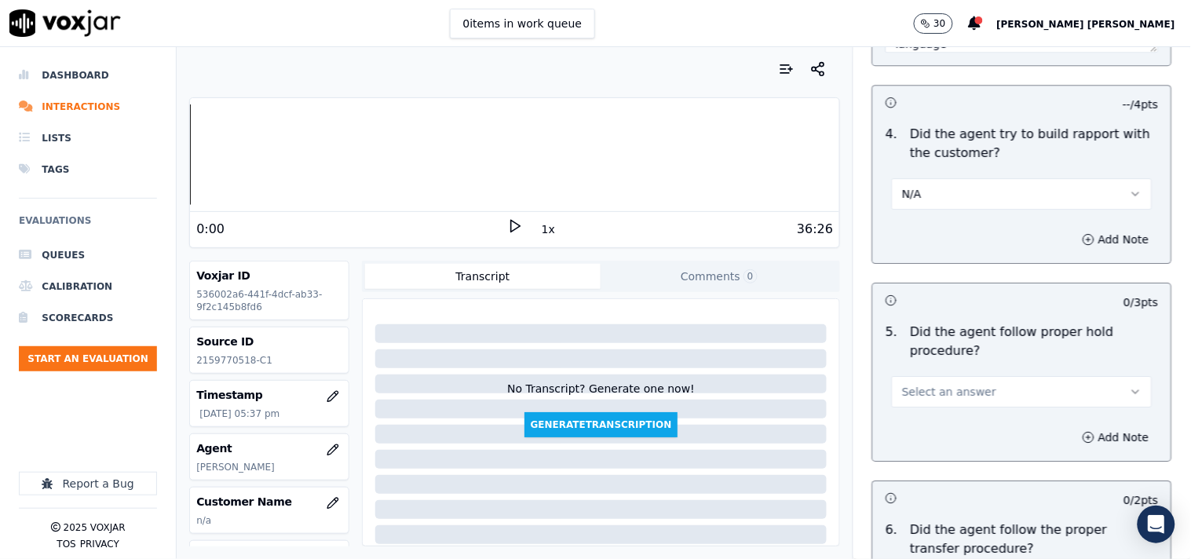
click at [960, 386] on span "Select an answer" at bounding box center [949, 392] width 94 height 16
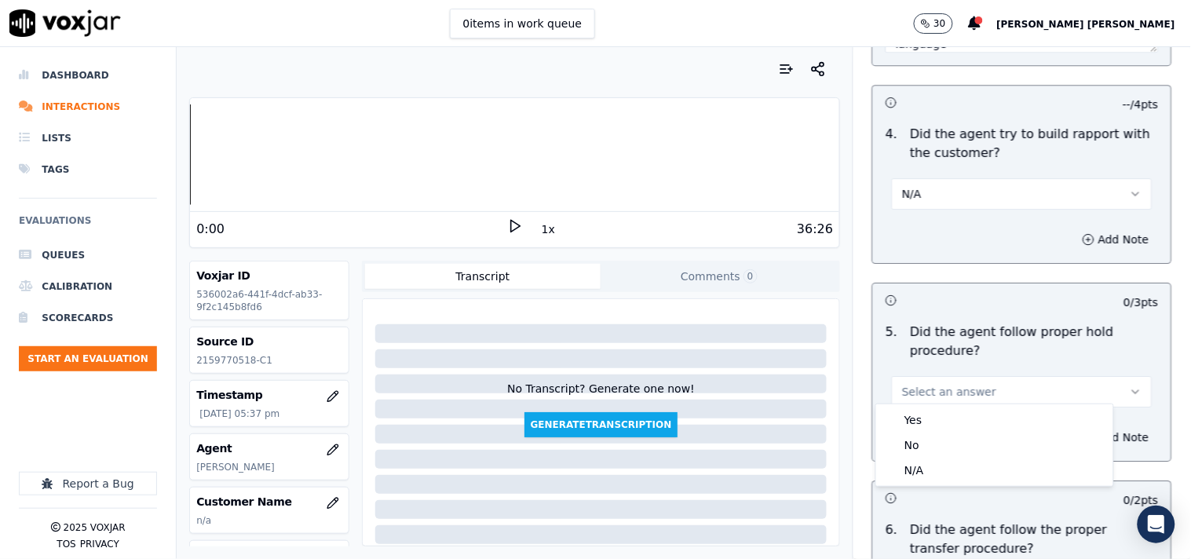
click at [951, 425] on div "Yes" at bounding box center [994, 419] width 231 height 25
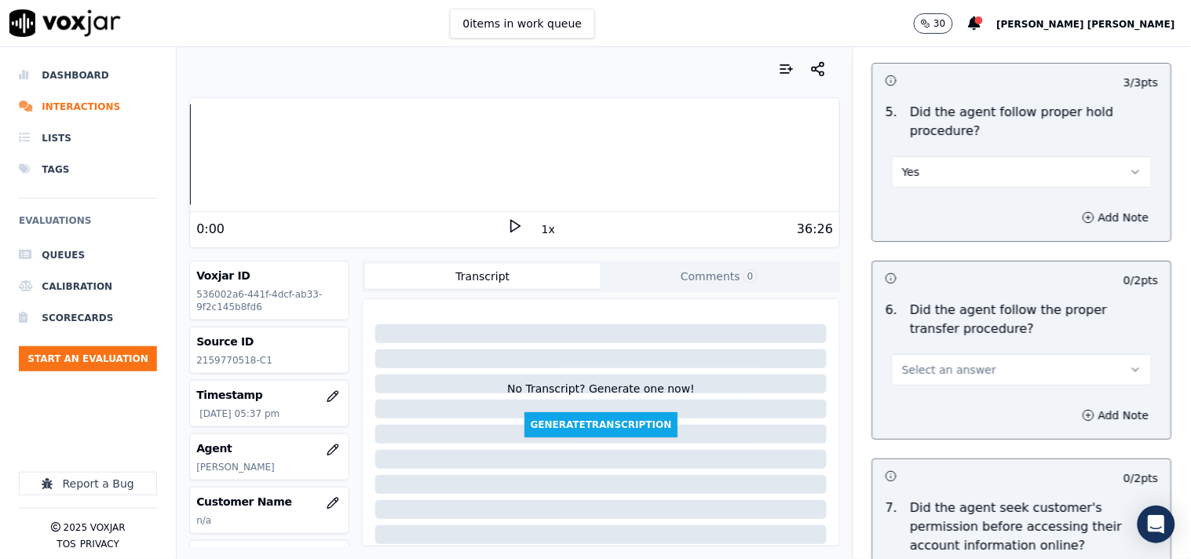
scroll to position [2965, 0]
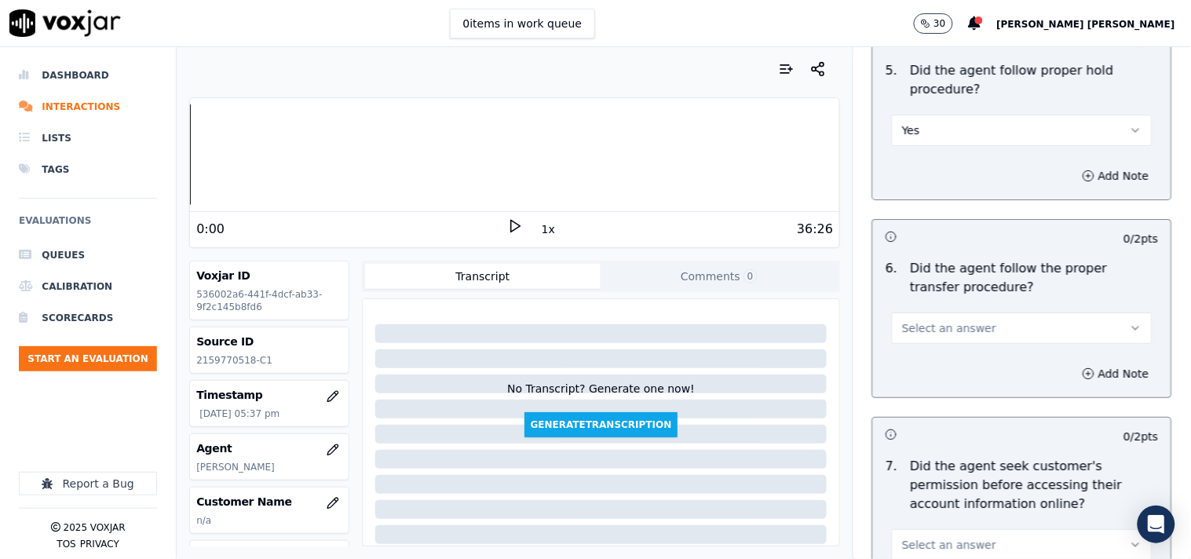
click at [962, 333] on button "Select an answer" at bounding box center [1022, 327] width 261 height 31
click at [954, 366] on div "Yes" at bounding box center [994, 356] width 231 height 25
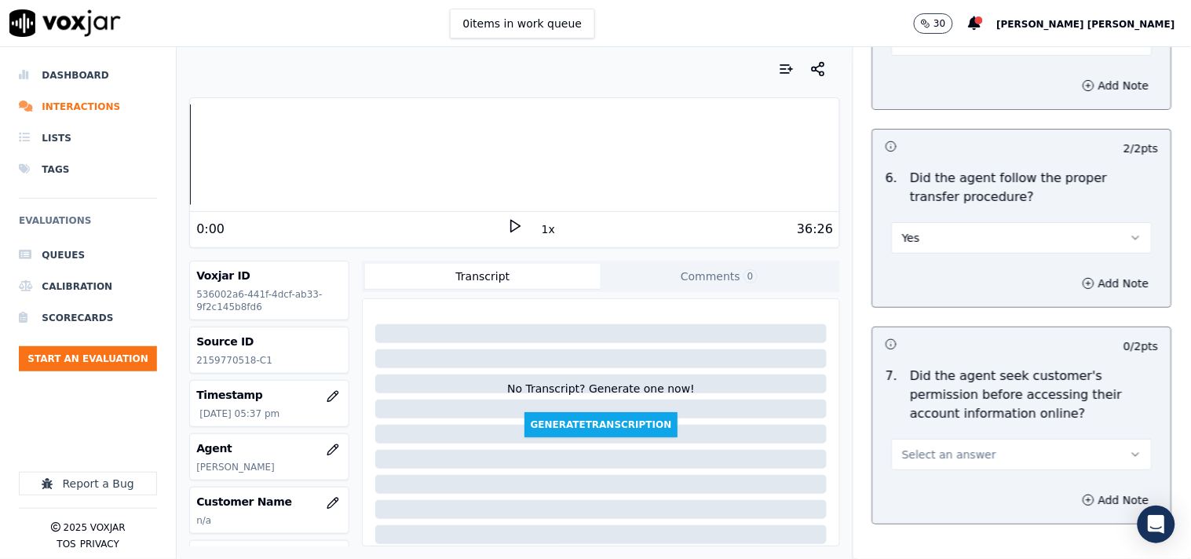
scroll to position [3140, 0]
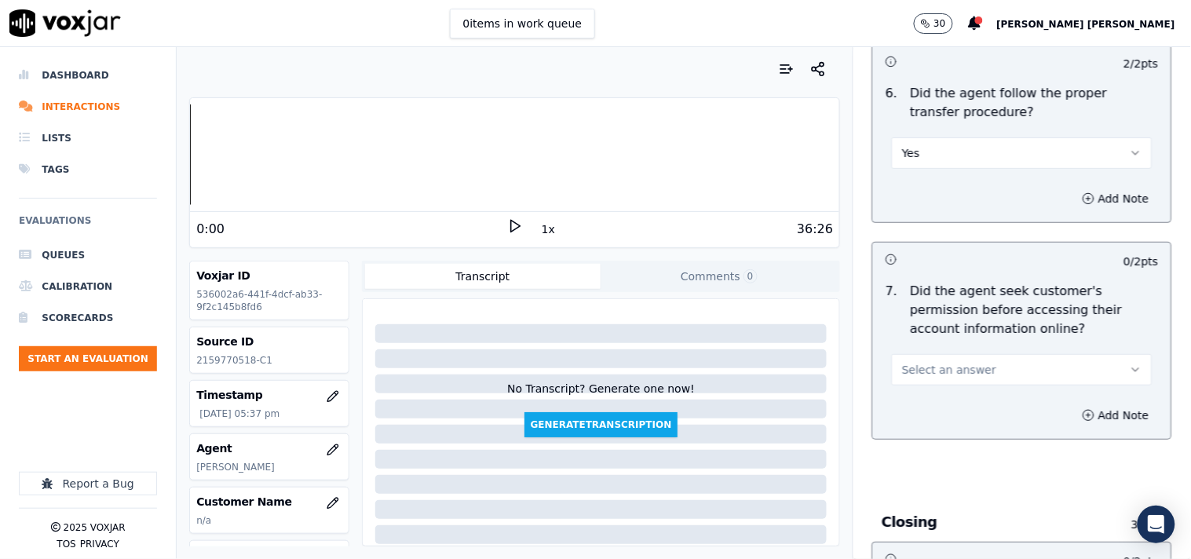
click at [954, 372] on button "Select an answer" at bounding box center [1022, 369] width 261 height 31
click at [936, 422] on div "No" at bounding box center [994, 423] width 231 height 25
click at [1073, 411] on button "Add Note" at bounding box center [1116, 415] width 86 height 22
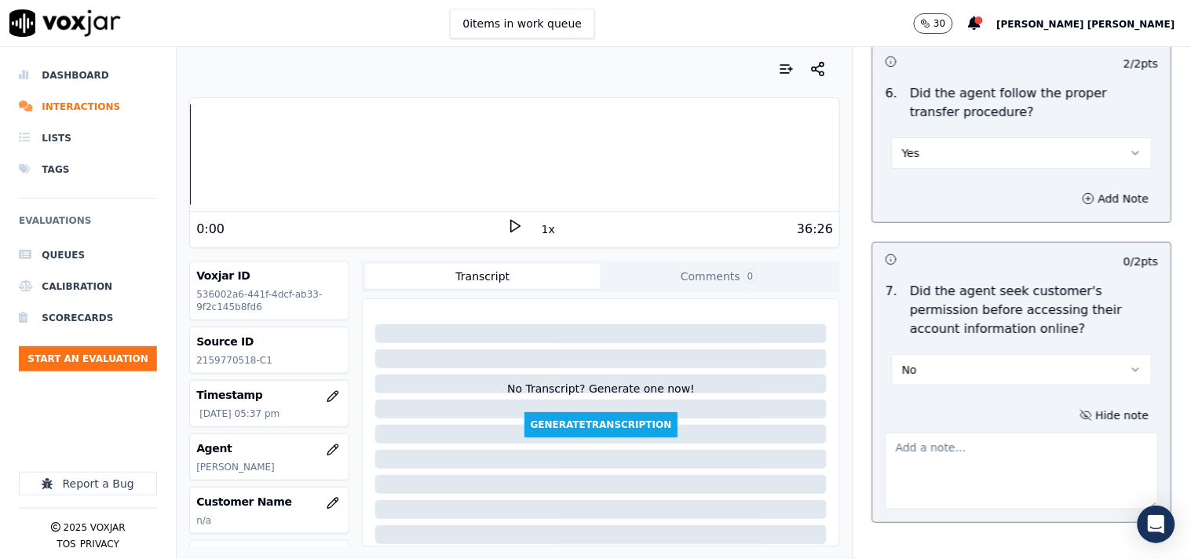
click at [975, 443] on textarea at bounding box center [1022, 471] width 273 height 77
paste textarea "Call id-20250915-133128 @00:41 [PERSON_NAME] the account number ,but didnot tak…"
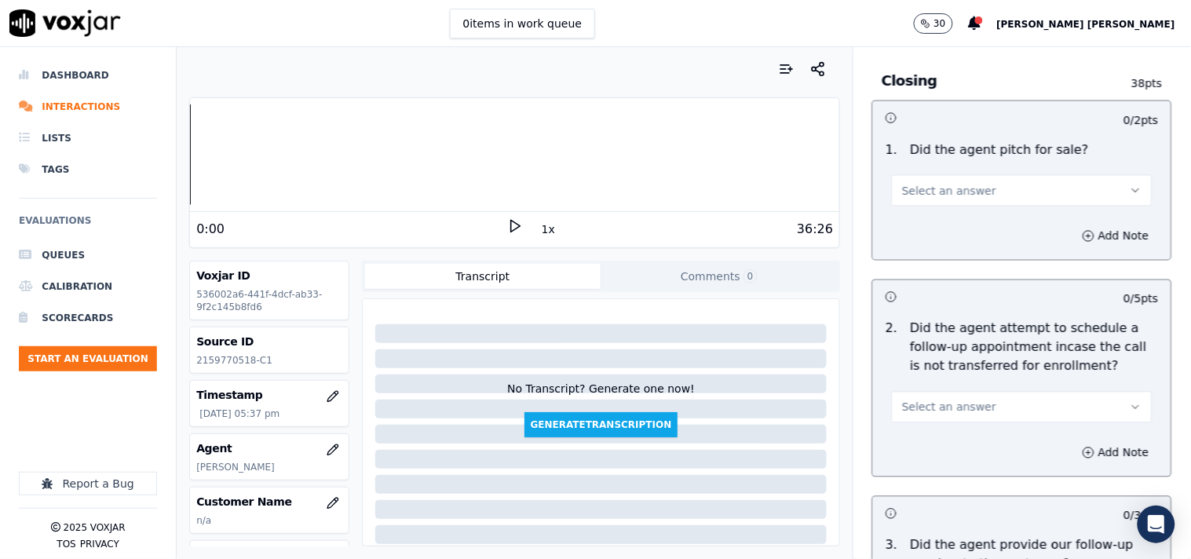
scroll to position [3663, 0]
type textarea "Call id-20250915-133128 @00:41 [PERSON_NAME] the account number ,but didnot tak…"
click at [948, 188] on span "Select an answer" at bounding box center [949, 192] width 94 height 16
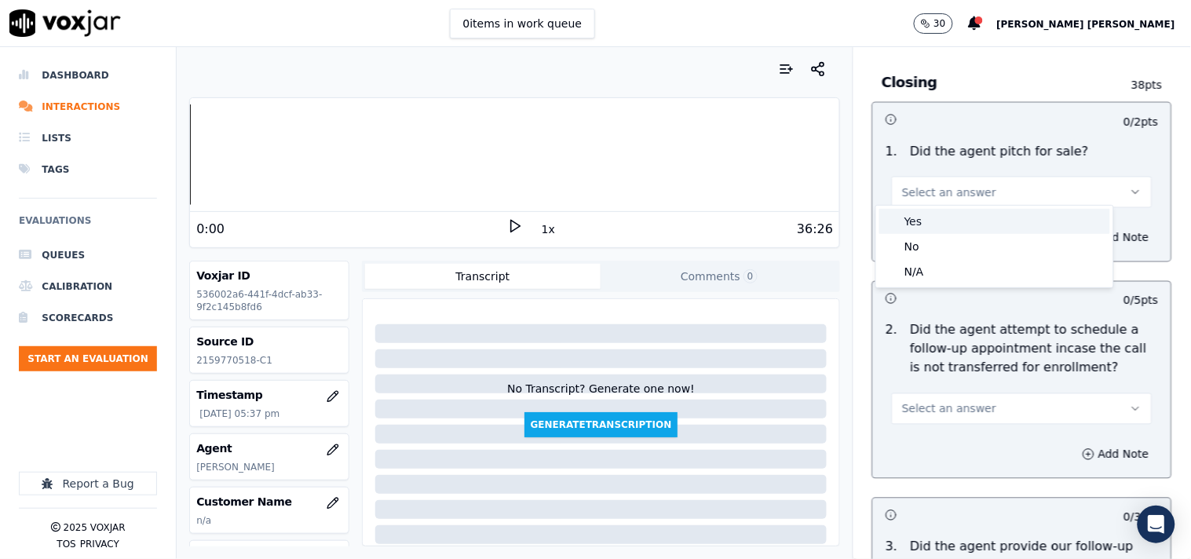
click at [935, 222] on div "Yes" at bounding box center [994, 221] width 231 height 25
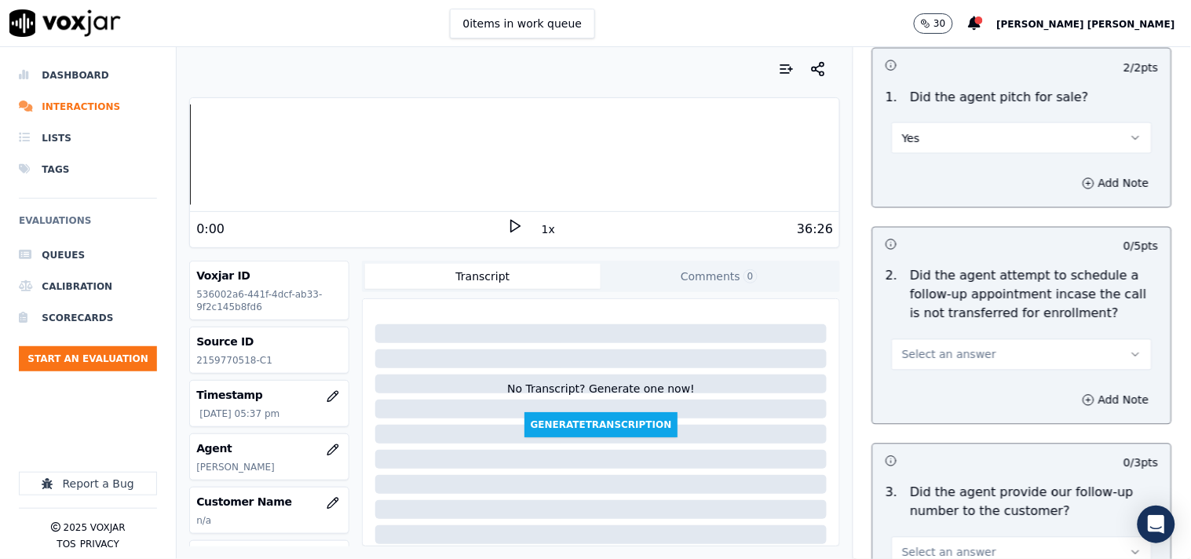
scroll to position [3752, 0]
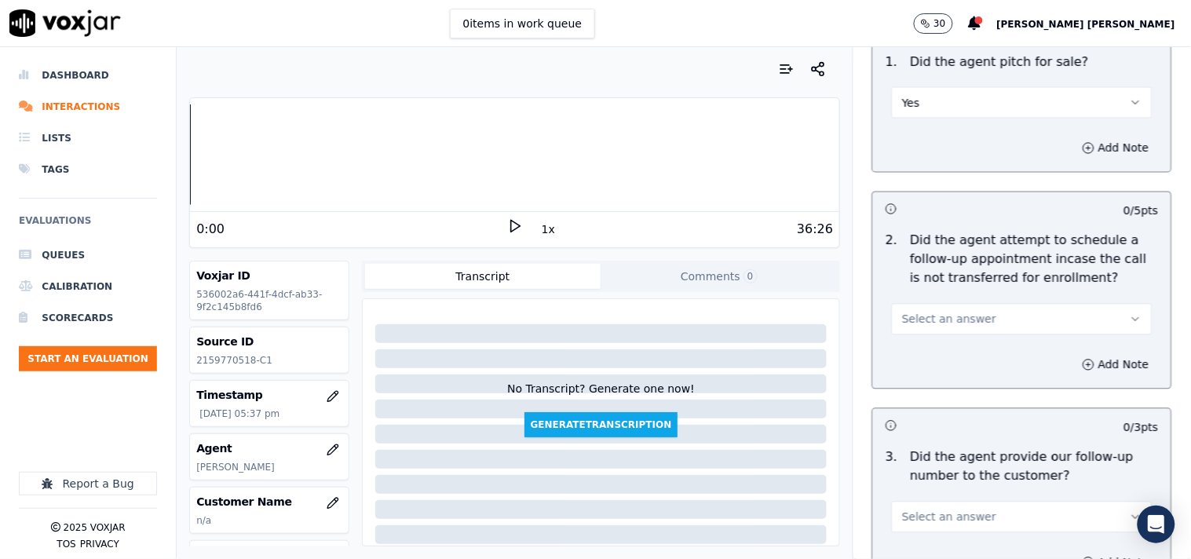
click at [982, 332] on div "2 . Did the agent attempt to schedule a follow-up appointment incase the call i…" at bounding box center [1022, 283] width 298 height 116
click at [984, 316] on button "Select an answer" at bounding box center [1022, 319] width 261 height 31
click at [959, 343] on div "Yes" at bounding box center [994, 348] width 231 height 25
click at [985, 319] on button "Yes" at bounding box center [1022, 319] width 261 height 31
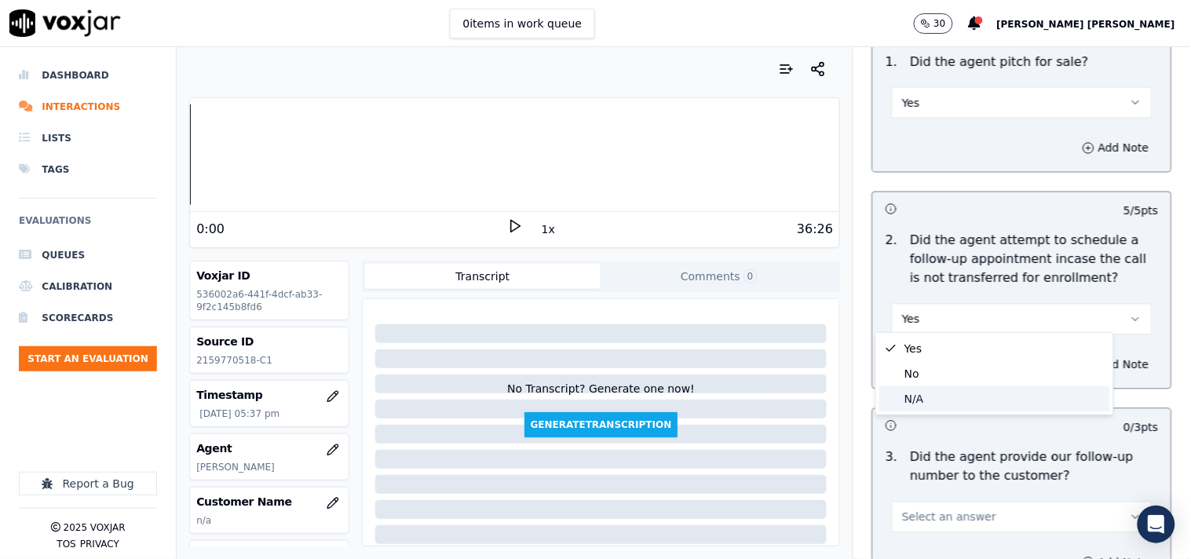
click at [955, 404] on div "N/A" at bounding box center [994, 398] width 231 height 25
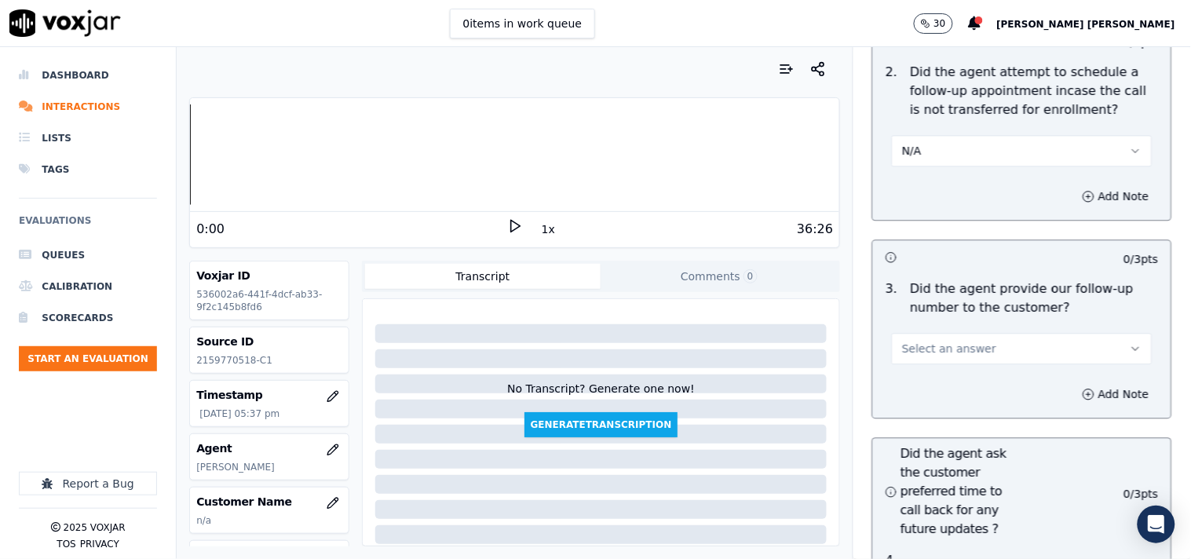
scroll to position [3927, 0]
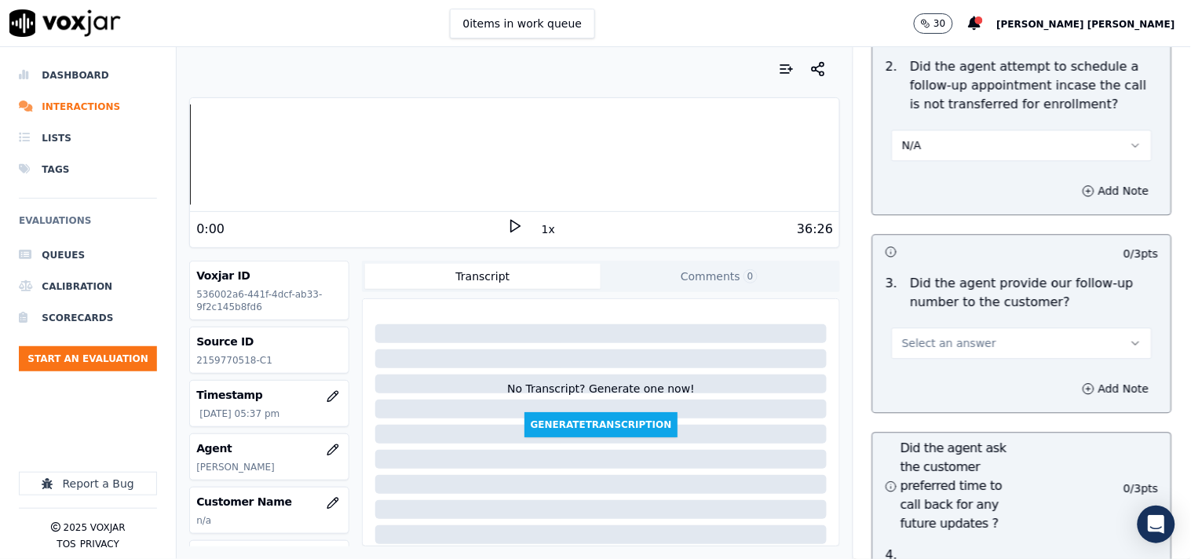
click at [999, 324] on div "Select an answer" at bounding box center [1022, 341] width 261 height 35
click at [974, 354] on div "3 . Did the agent provide our follow-up number to the customer? Select an answer" at bounding box center [1022, 316] width 298 height 97
click at [975, 347] on button "Select an answer" at bounding box center [1022, 342] width 261 height 31
click at [966, 364] on div "Yes" at bounding box center [994, 372] width 231 height 25
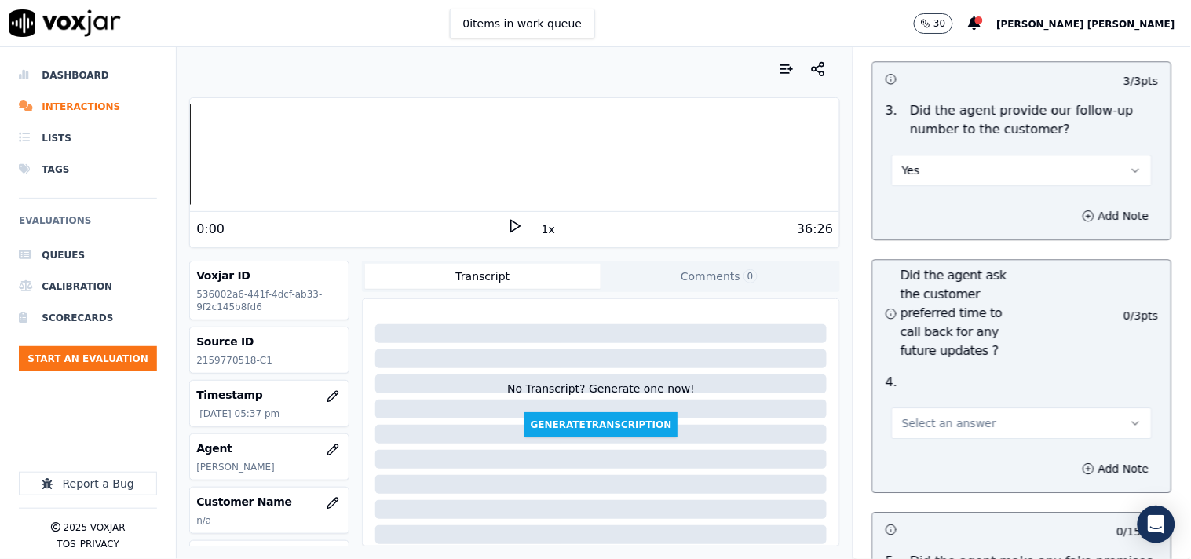
scroll to position [4101, 0]
click at [939, 406] on button "Select an answer" at bounding box center [1022, 421] width 261 height 31
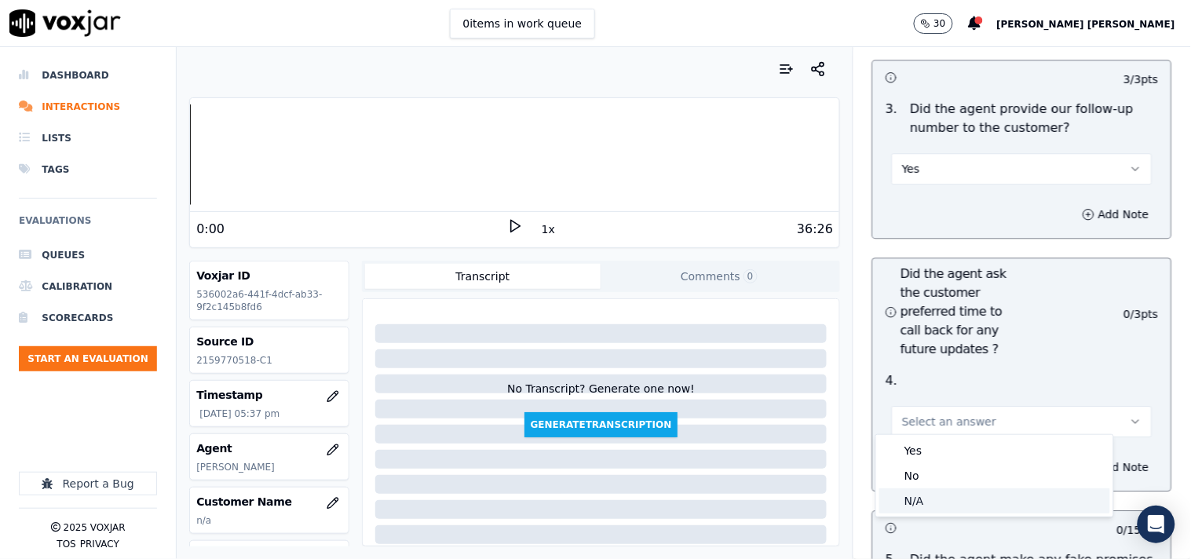
click at [933, 510] on div "N/A" at bounding box center [994, 500] width 231 height 25
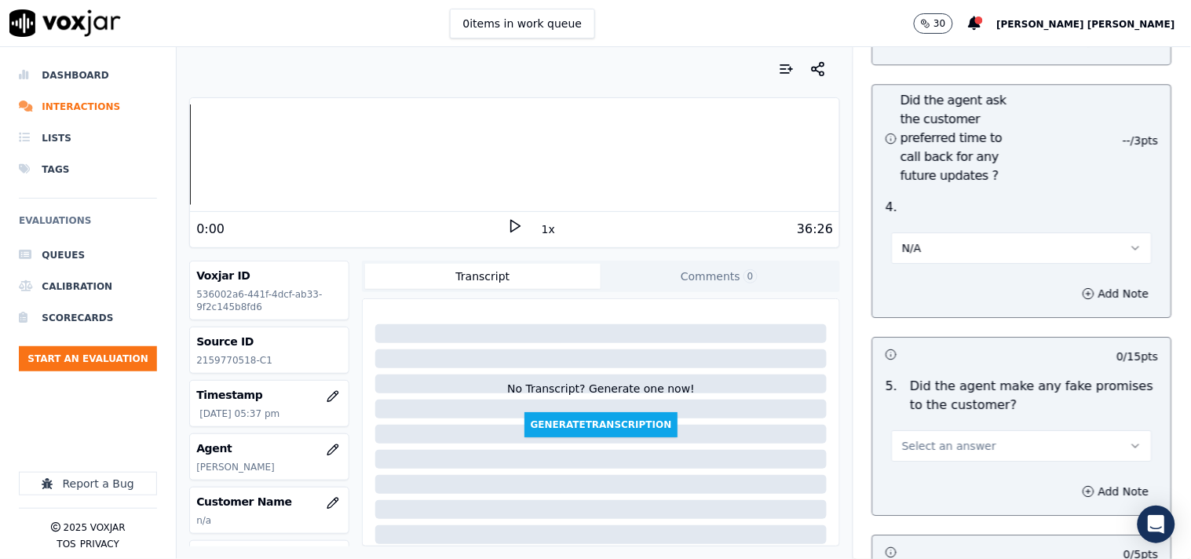
scroll to position [4275, 0]
click at [951, 440] on span "Select an answer" at bounding box center [949, 445] width 94 height 16
click at [946, 492] on div "No" at bounding box center [994, 499] width 231 height 25
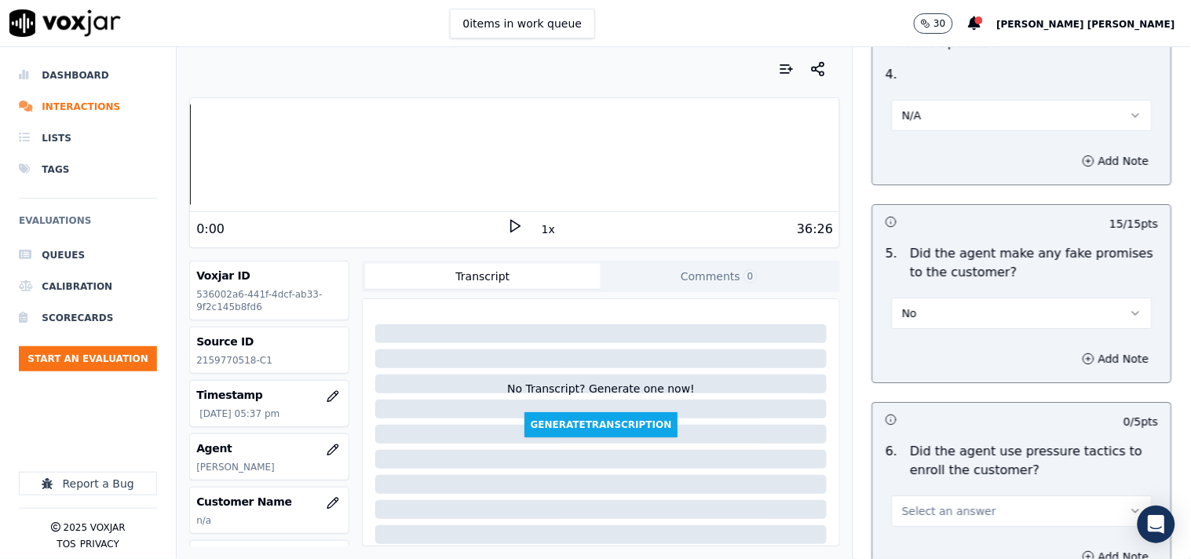
scroll to position [4625, 0]
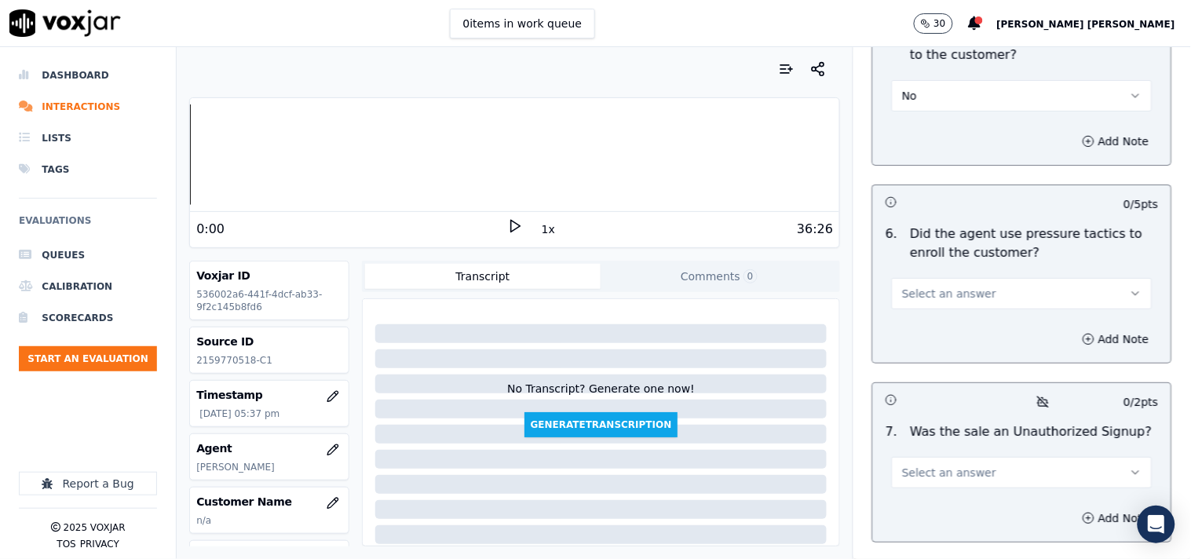
click at [968, 296] on button "Select an answer" at bounding box center [1022, 293] width 261 height 31
click at [960, 345] on div "No" at bounding box center [994, 348] width 231 height 25
click at [966, 433] on p "Was the sale an Unauthorized Signup?" at bounding box center [1032, 431] width 242 height 19
drag, startPoint x: 967, startPoint y: 459, endPoint x: 968, endPoint y: 477, distance: 18.1
click at [968, 459] on button "Select an answer" at bounding box center [1022, 472] width 261 height 31
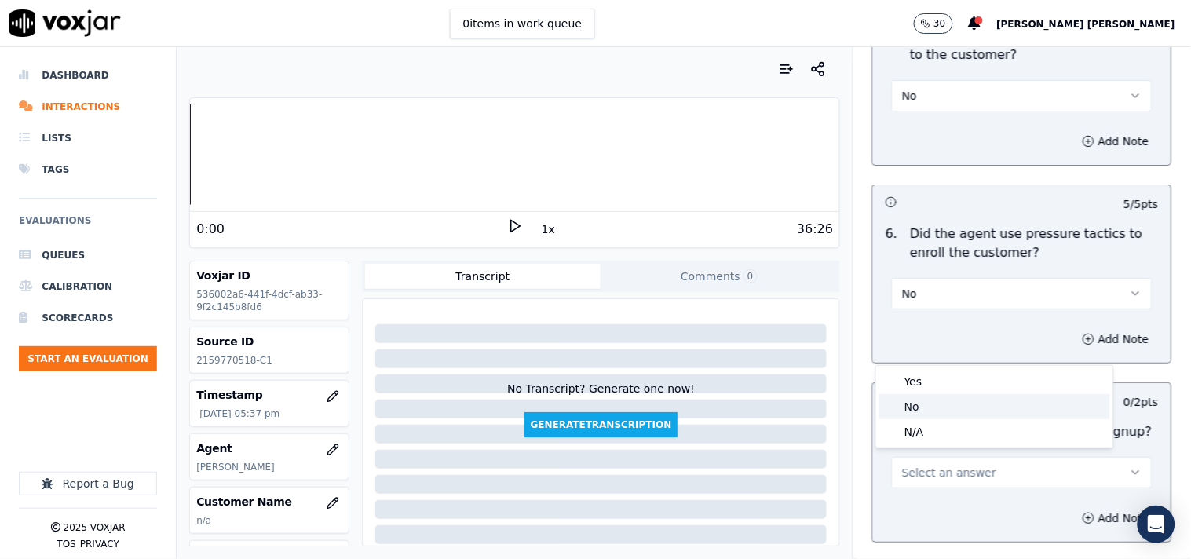
click at [944, 396] on div "No" at bounding box center [994, 406] width 231 height 25
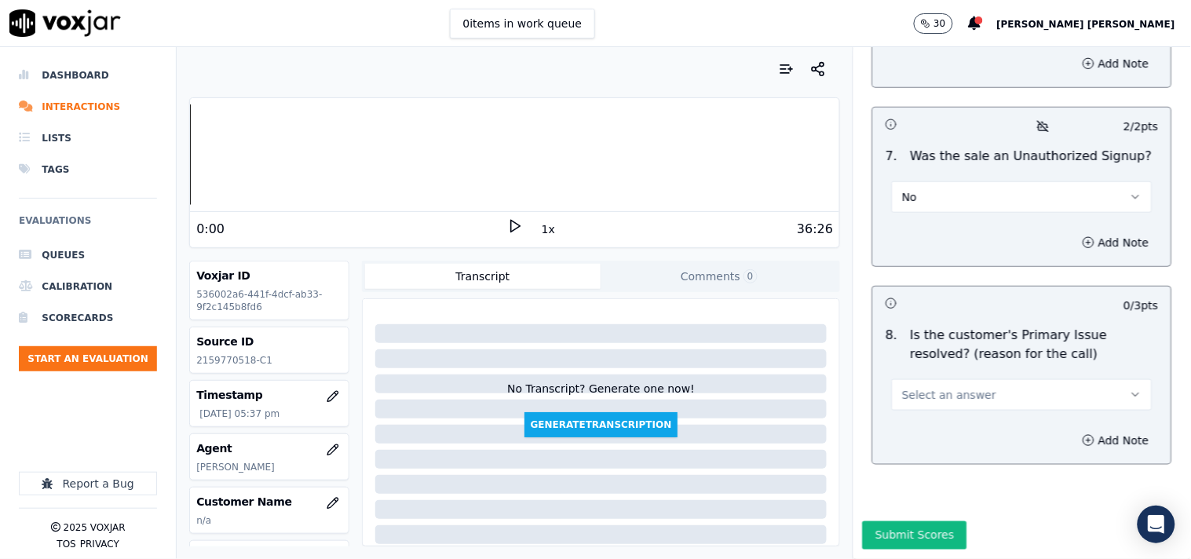
scroll to position [4933, 0]
click at [951, 387] on span "Select an answer" at bounding box center [949, 395] width 94 height 16
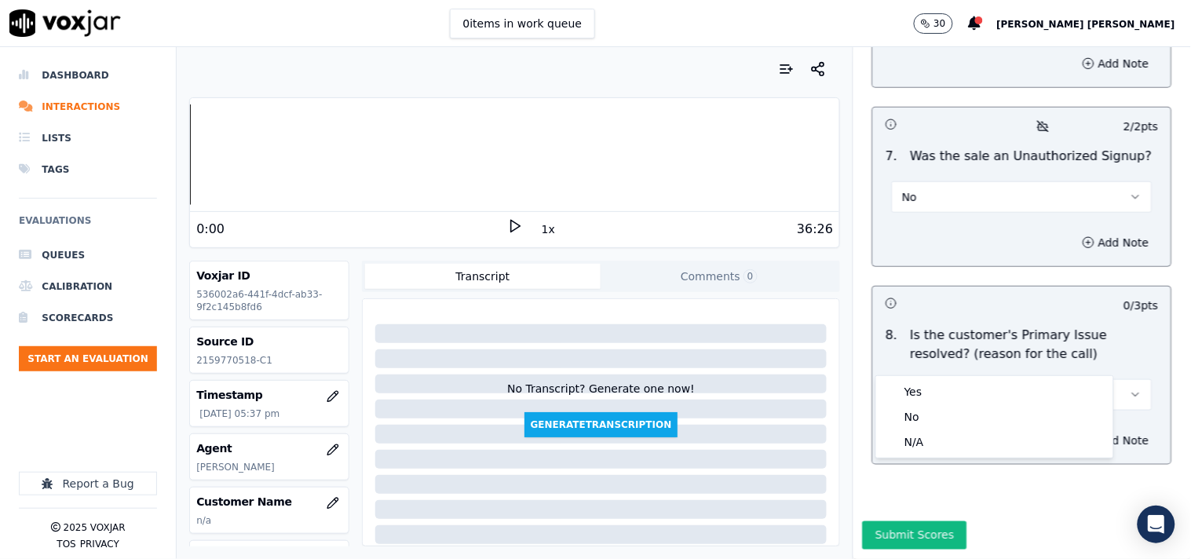
click at [946, 376] on div "Yes No N/A" at bounding box center [994, 417] width 237 height 82
click at [944, 382] on div "Yes" at bounding box center [994, 391] width 231 height 25
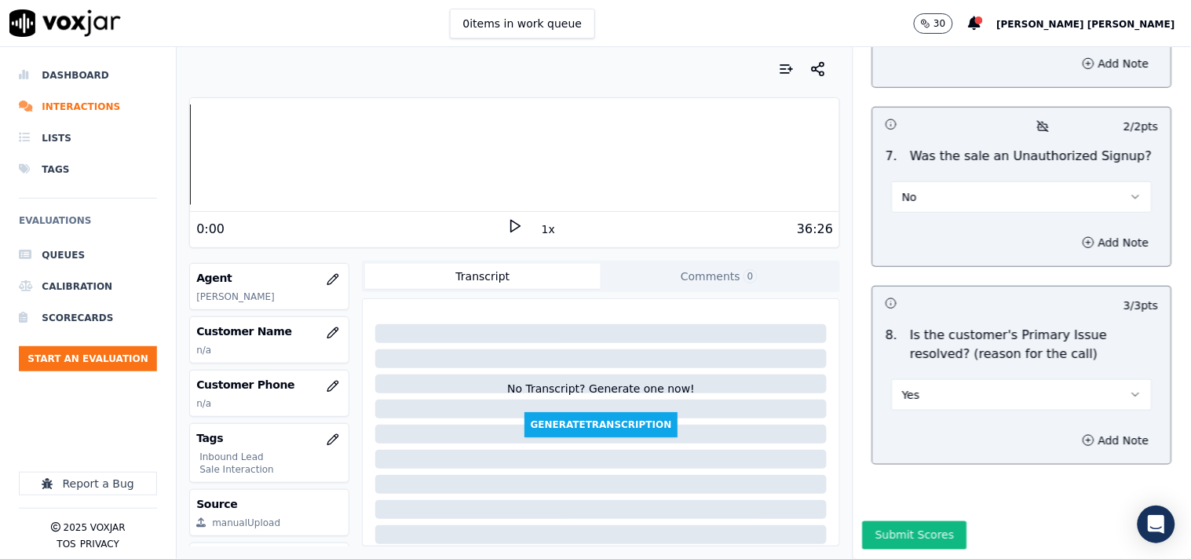
scroll to position [174, 0]
click at [317, 341] on button "button" at bounding box center [332, 328] width 31 height 31
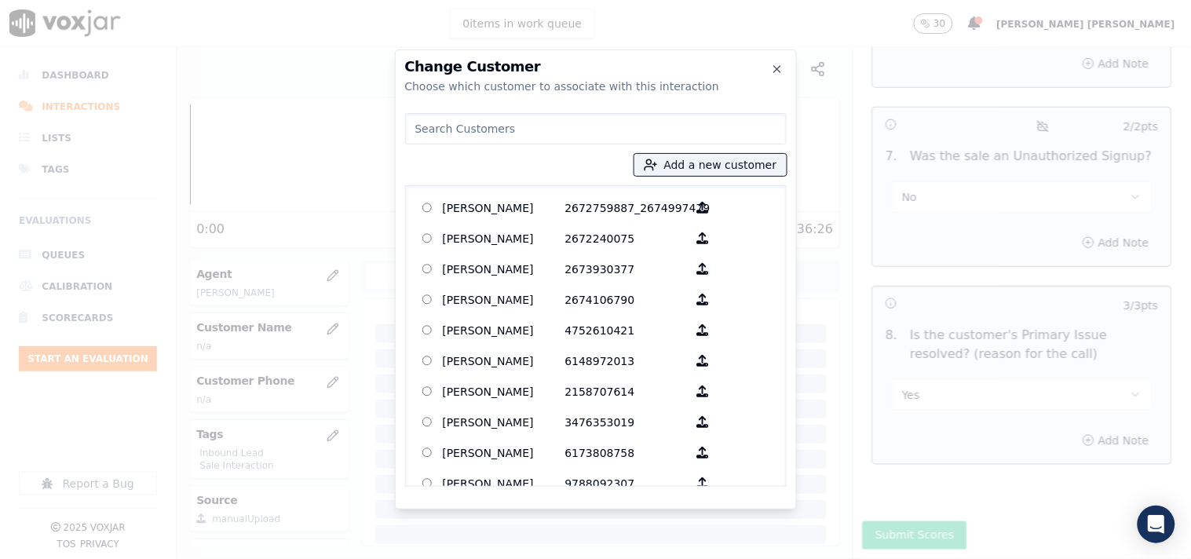
paste input "[PERSON_NAME]"
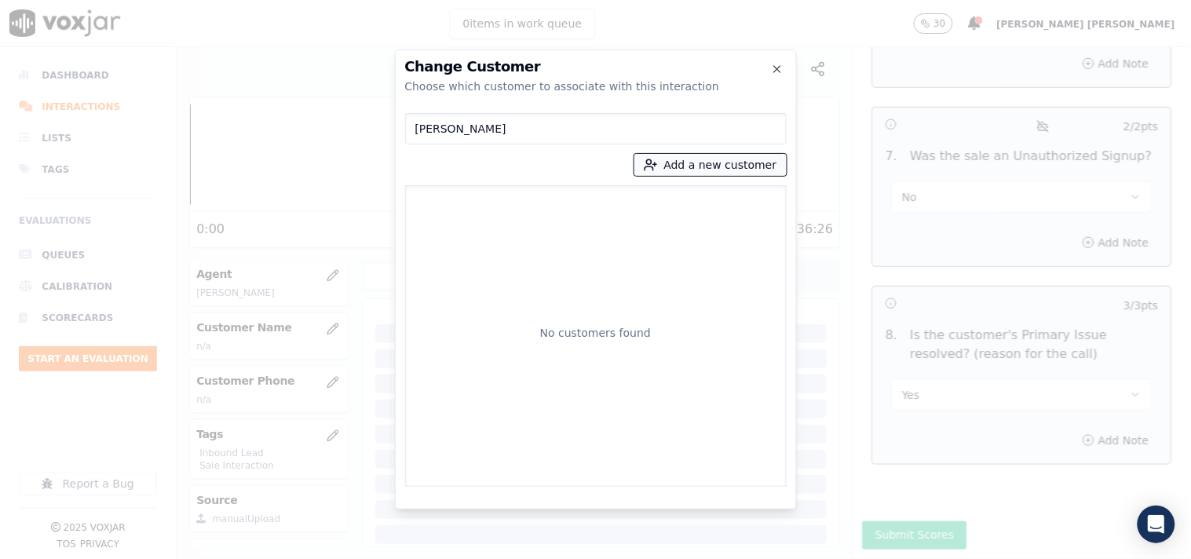
type input "[PERSON_NAME]"
click at [677, 159] on button "Add a new customer" at bounding box center [710, 165] width 152 height 22
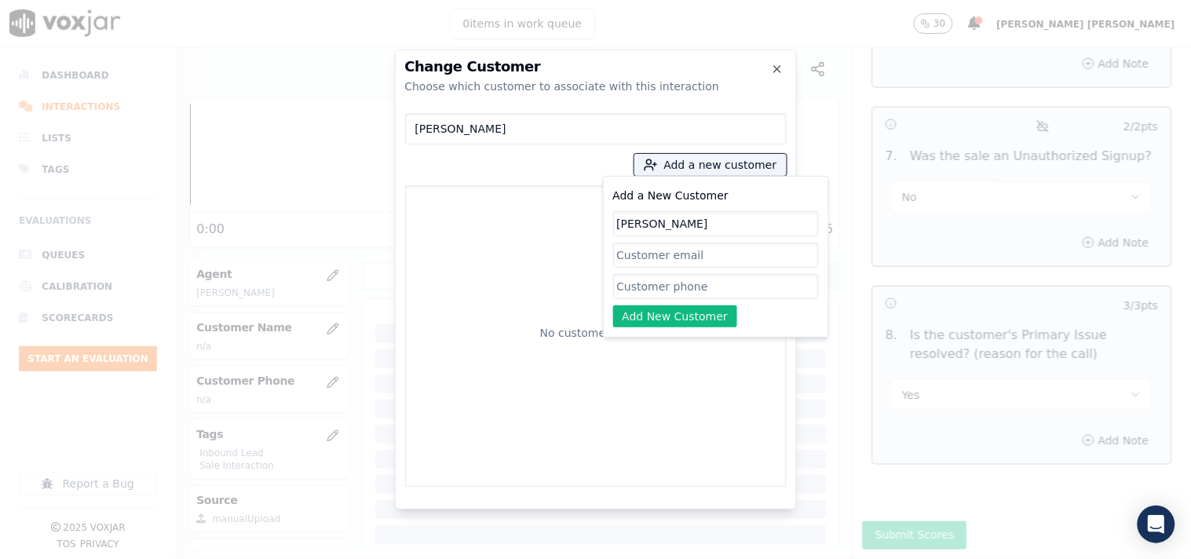
type input "[PERSON_NAME]"
click at [656, 291] on input "Add a New Customer" at bounding box center [716, 286] width 206 height 25
paste input "2159770518"
paste input "2157135285"
type input "2159770518_2157135285"
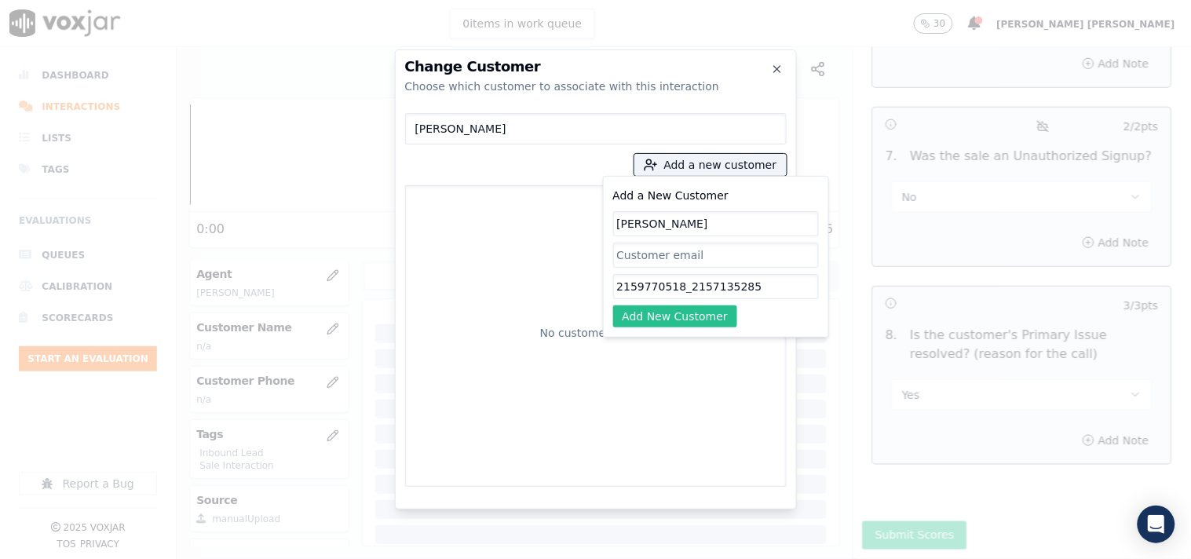
click at [686, 326] on button "Add New Customer" at bounding box center [675, 316] width 125 height 22
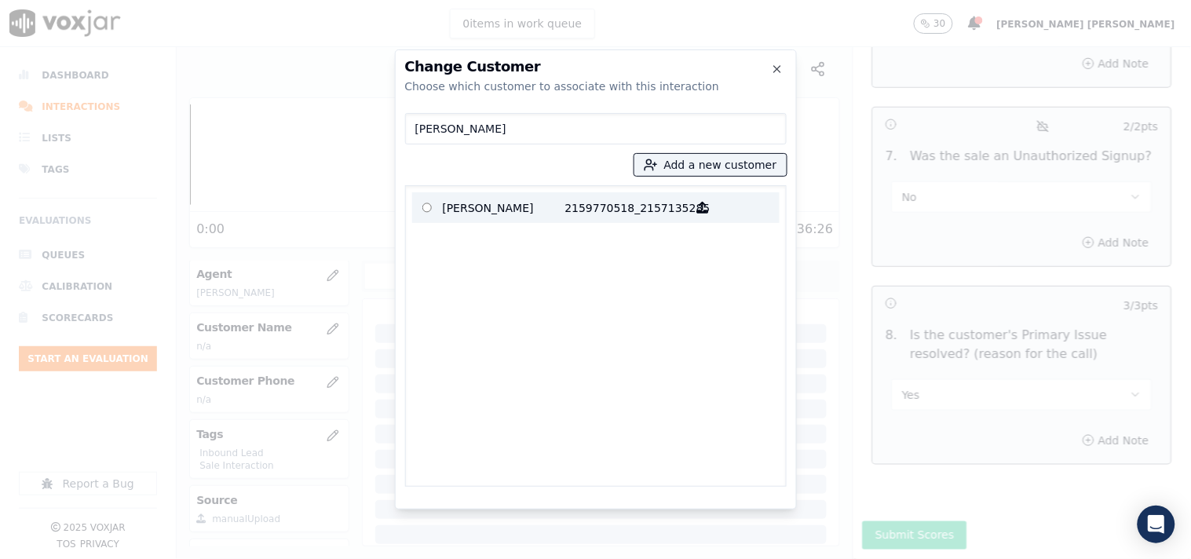
click at [645, 210] on p "2159770518_2157135285" at bounding box center [626, 207] width 122 height 24
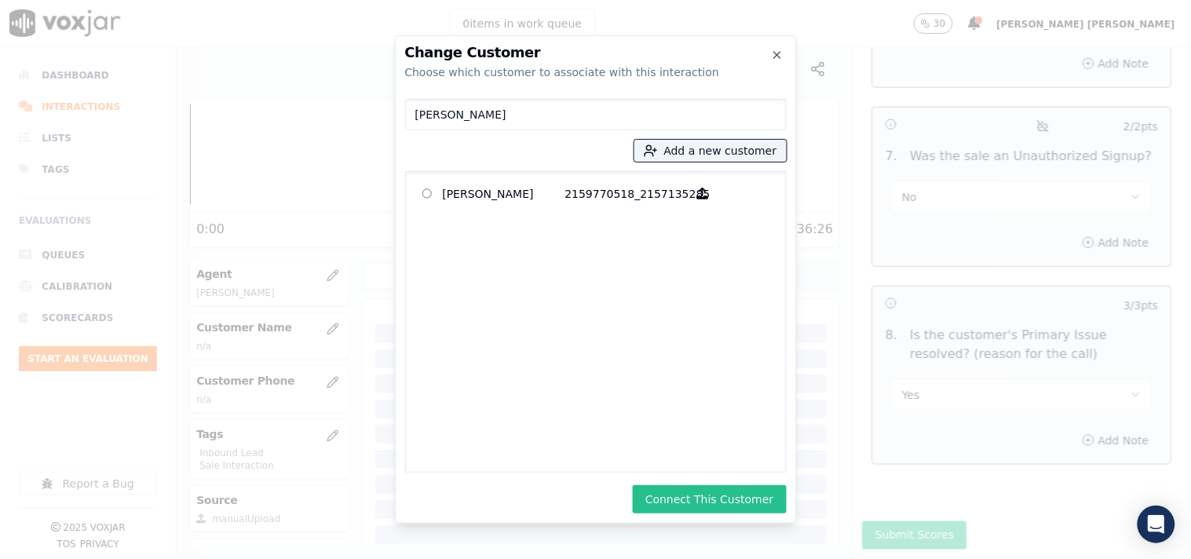
click at [688, 505] on button "Connect This Customer" at bounding box center [709, 499] width 153 height 28
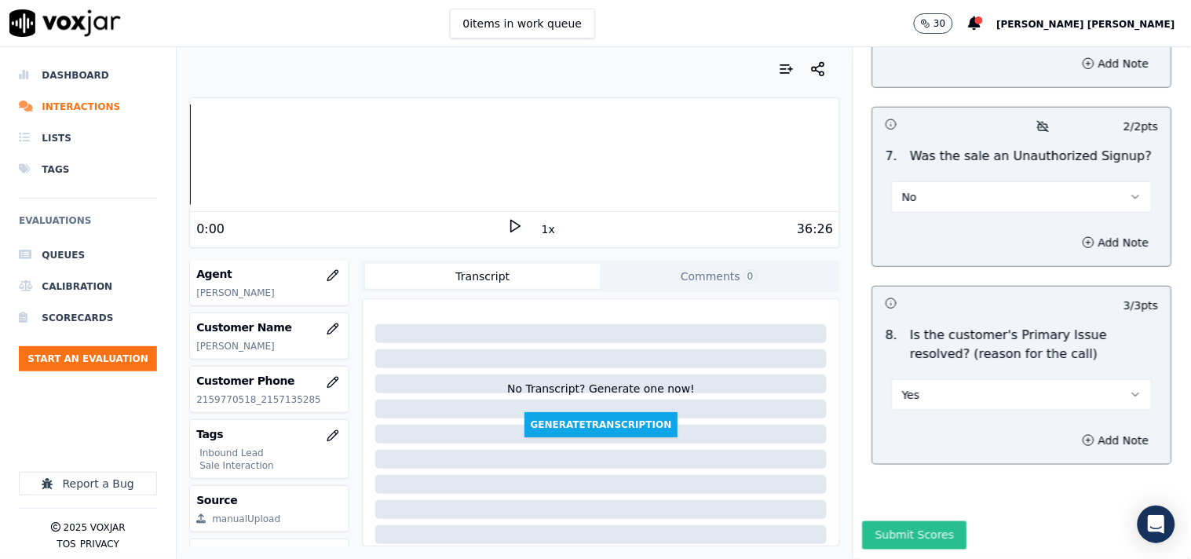
click at [893, 521] on button "Submit Scores" at bounding box center [915, 535] width 104 height 28
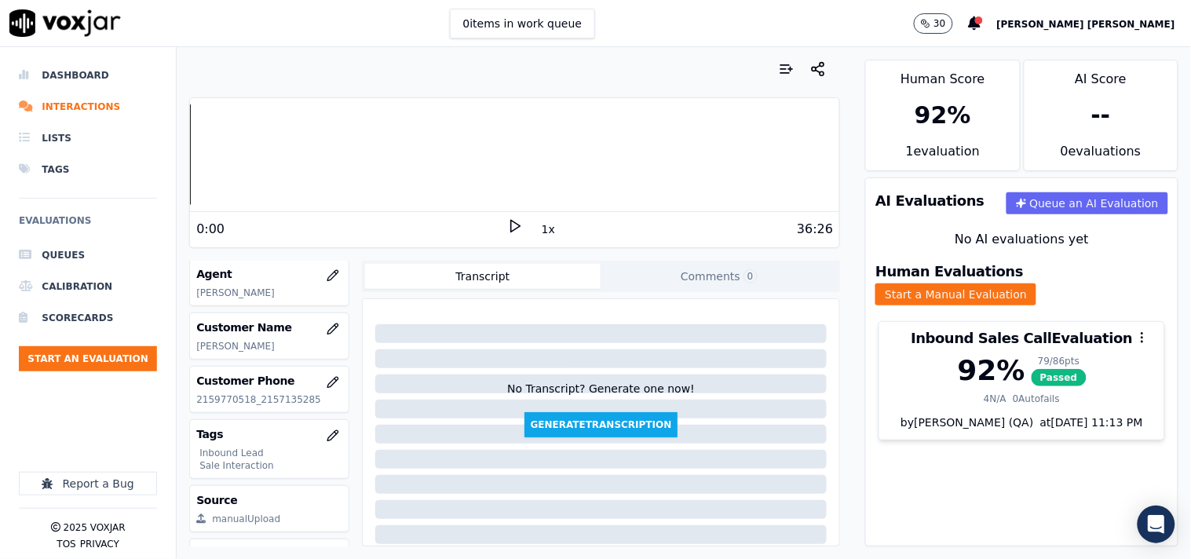
click at [998, 444] on div "Inbound Sales Call Evaluation 92 % 79 / 86 pts Passed 4 N/A 0 Autofails by [PER…" at bounding box center [1022, 387] width 312 height 144
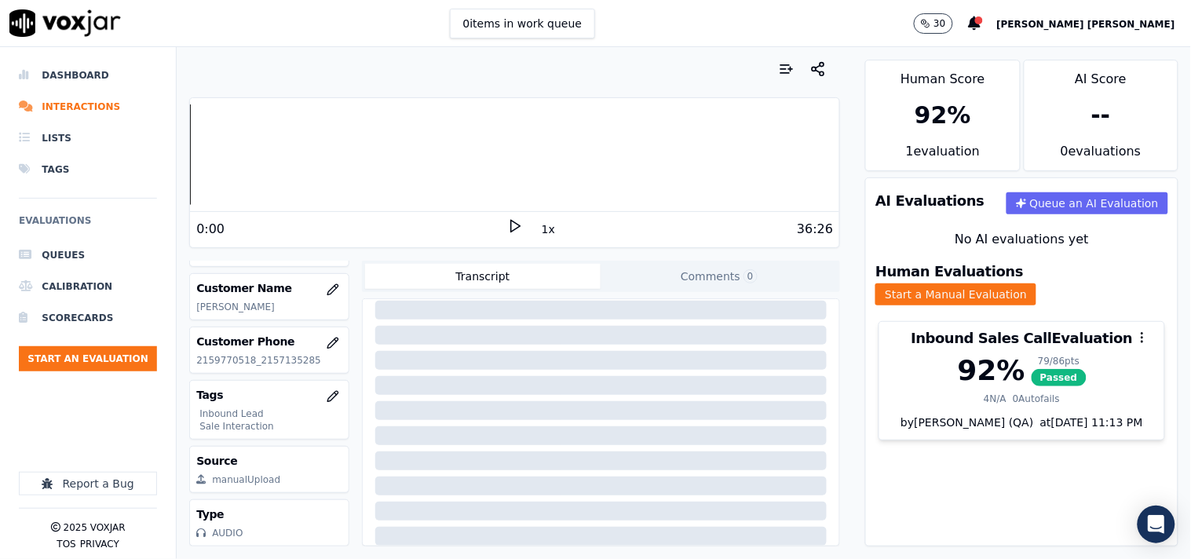
scroll to position [0, 0]
